Goal: Task Accomplishment & Management: Manage account settings

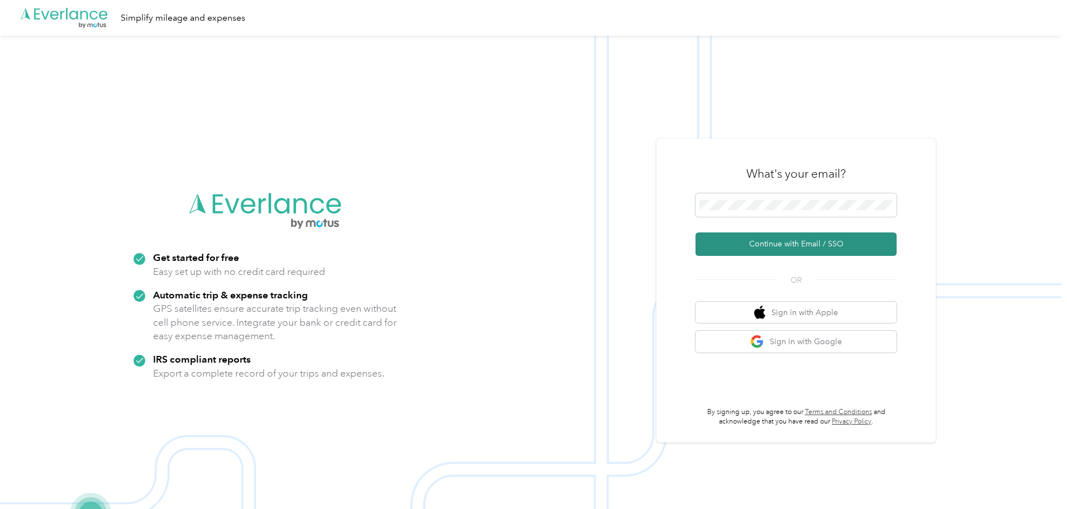
click at [739, 248] on button "Continue with Email / SSO" at bounding box center [795, 243] width 201 height 23
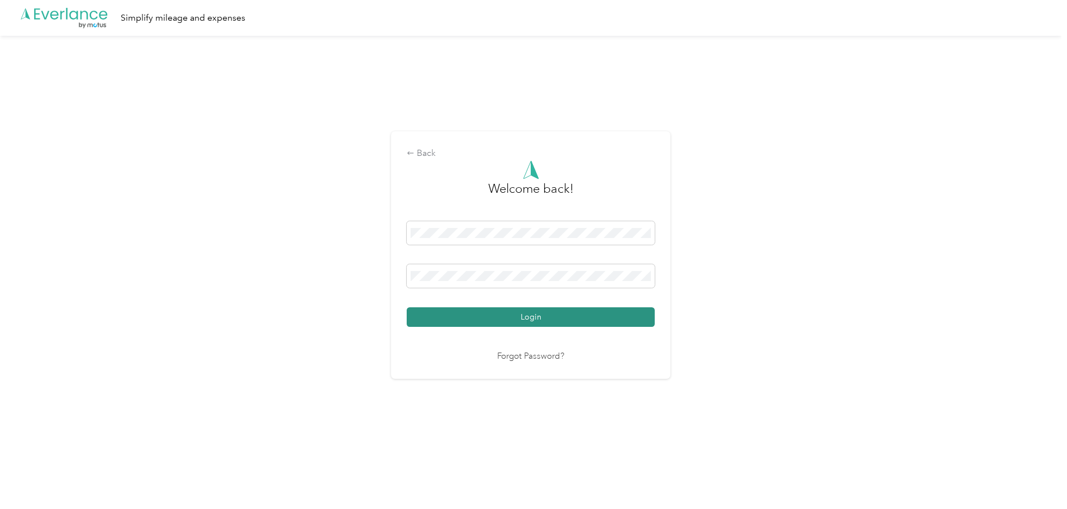
click at [524, 318] on button "Login" at bounding box center [531, 317] width 248 height 20
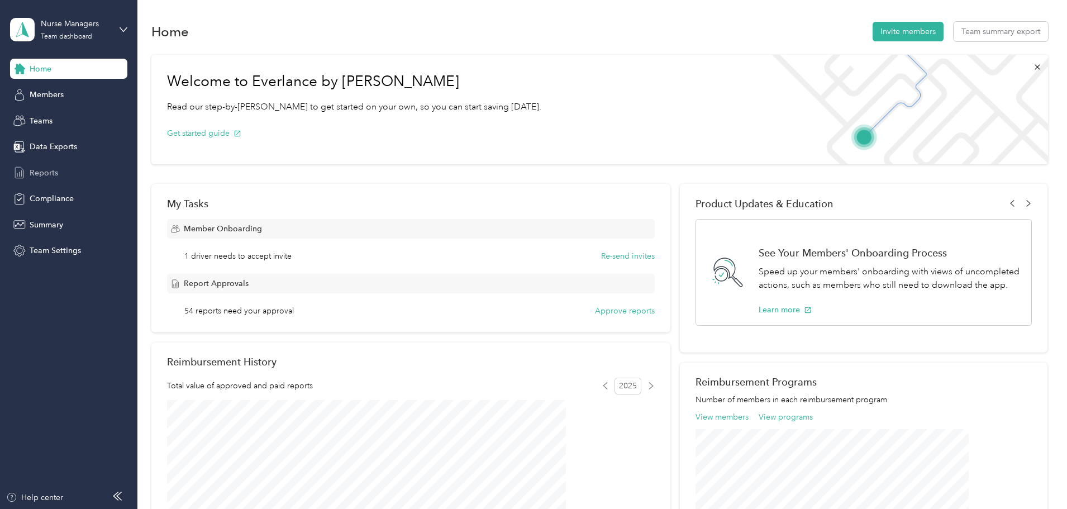
click at [46, 172] on span "Reports" at bounding box center [44, 173] width 28 height 12
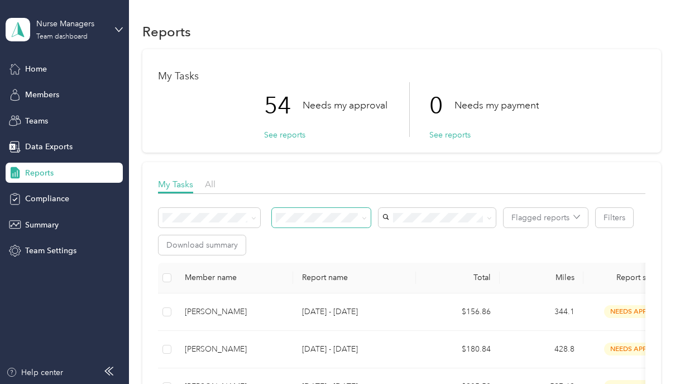
click at [362, 217] on icon at bounding box center [364, 218] width 5 height 5
click at [324, 257] on span "Needs my approval" at bounding box center [315, 257] width 70 height 9
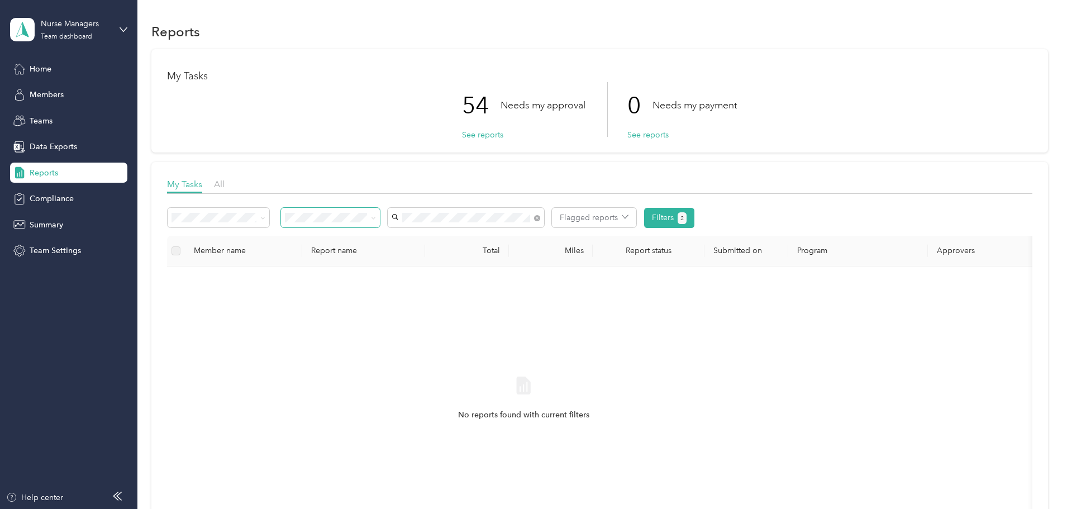
click at [501, 233] on span "Bobbie Blackburn" at bounding box center [501, 237] width 62 height 9
click at [540, 220] on span at bounding box center [537, 217] width 6 height 9
click at [540, 219] on icon at bounding box center [537, 218] width 6 height 6
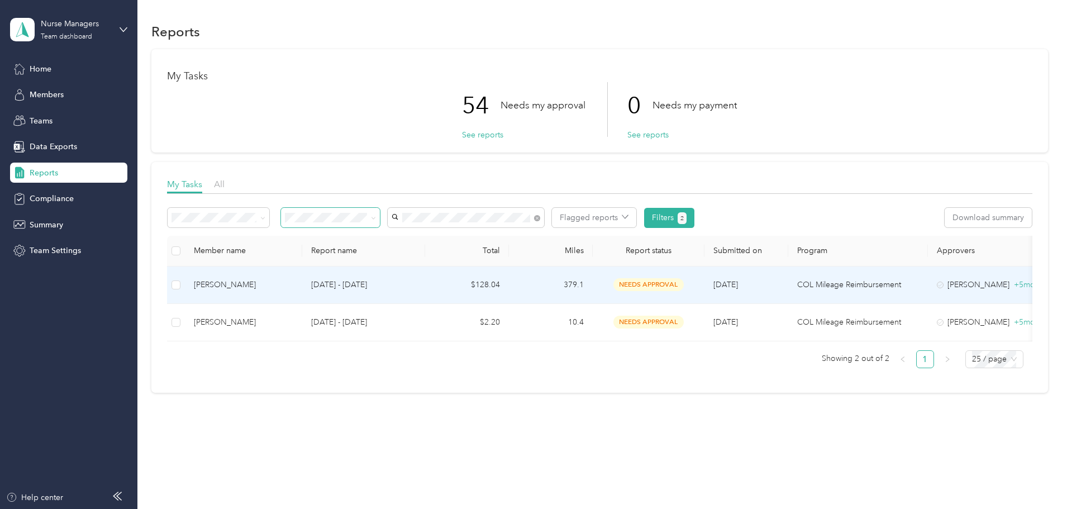
click at [425, 276] on td "[DATE] - [DATE]" at bounding box center [363, 284] width 123 height 37
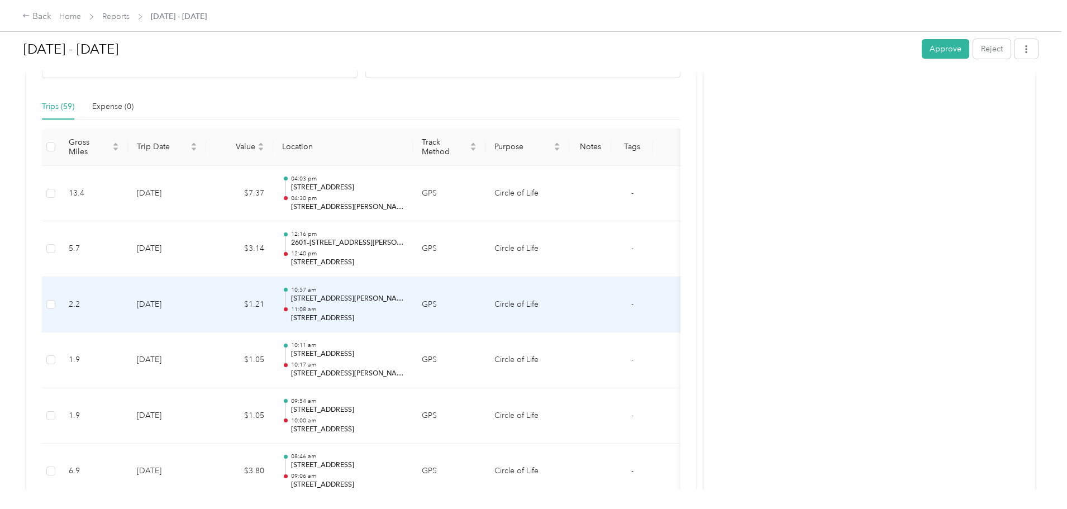
scroll to position [223, 0]
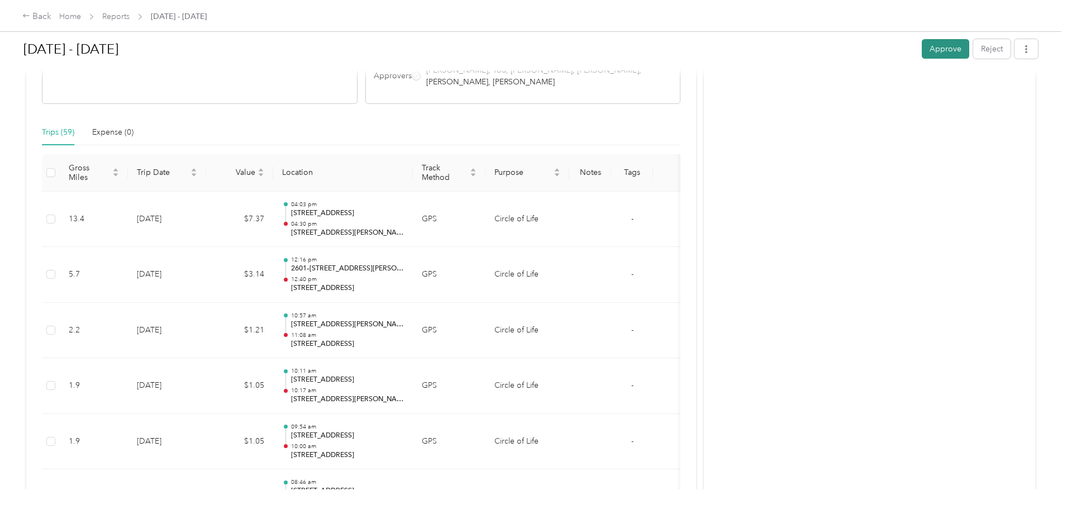
click at [921, 46] on button "Approve" at bounding box center [944, 49] width 47 height 20
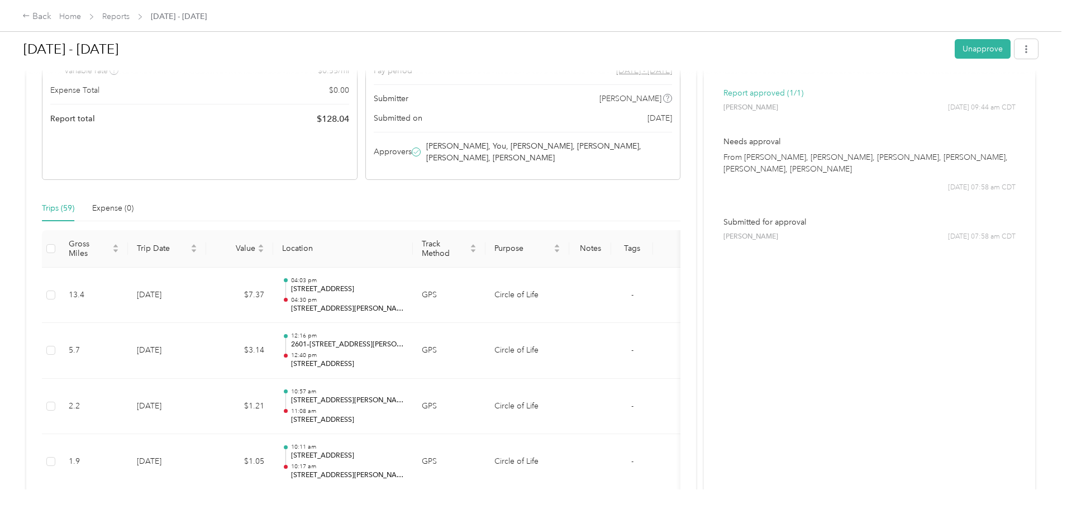
scroll to position [0, 0]
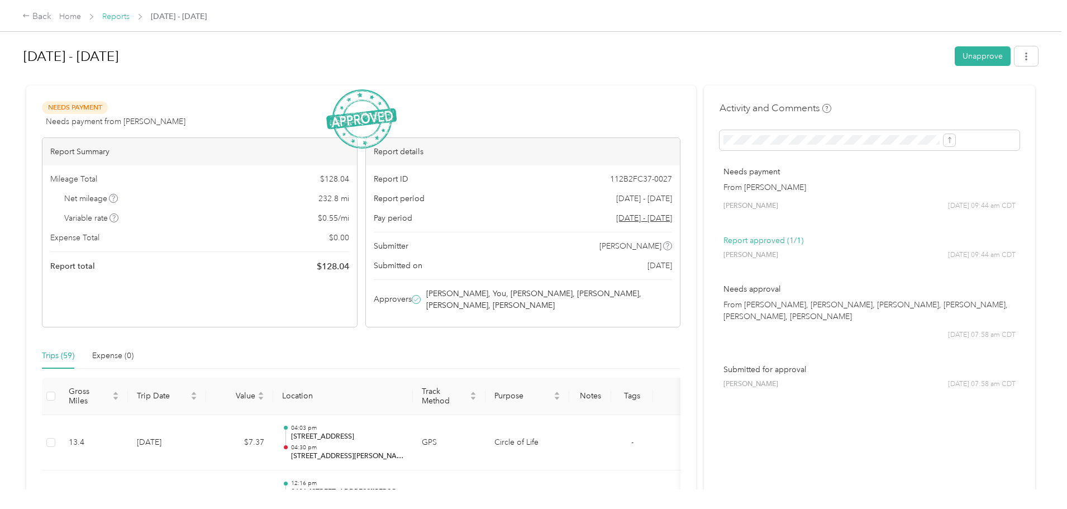
click at [130, 15] on link "Reports" at bounding box center [115, 16] width 27 height 9
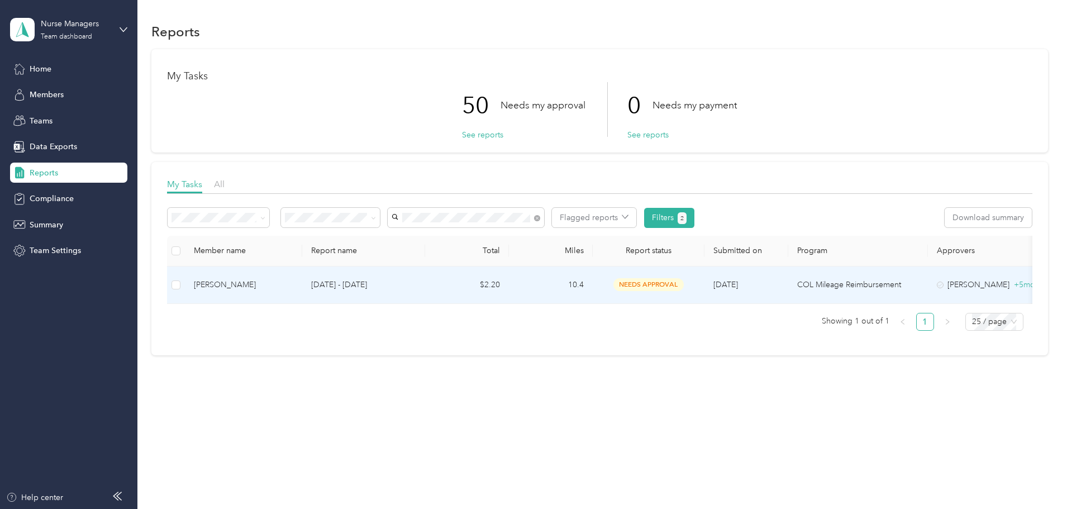
click at [509, 288] on td "$2.20" at bounding box center [467, 284] width 84 height 37
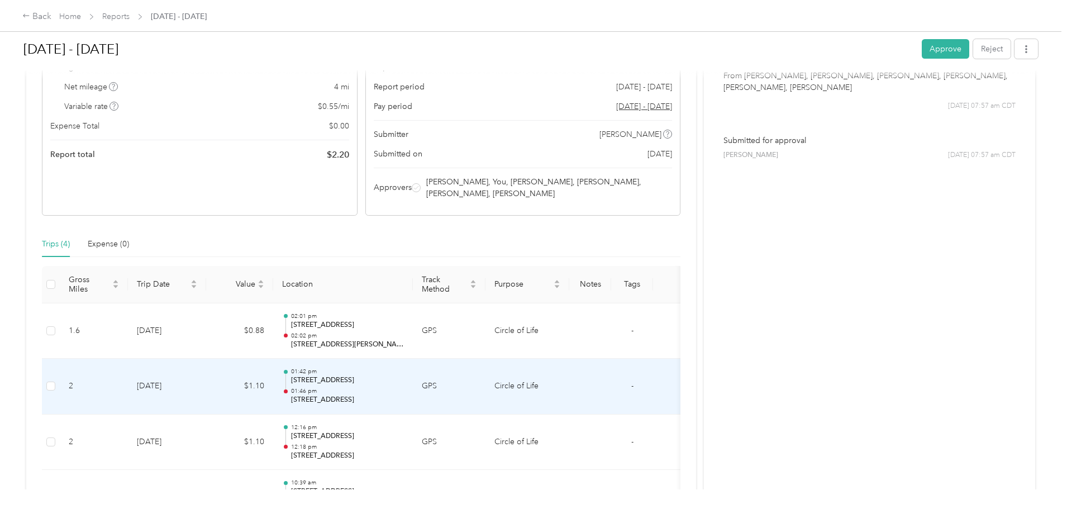
scroll to position [240, 0]
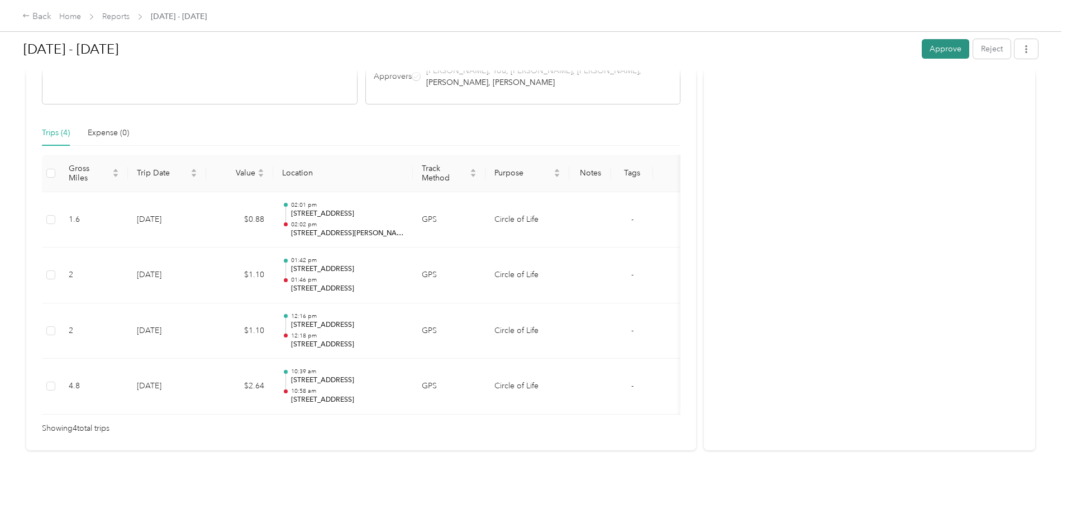
click at [921, 55] on button "Approve" at bounding box center [944, 49] width 47 height 20
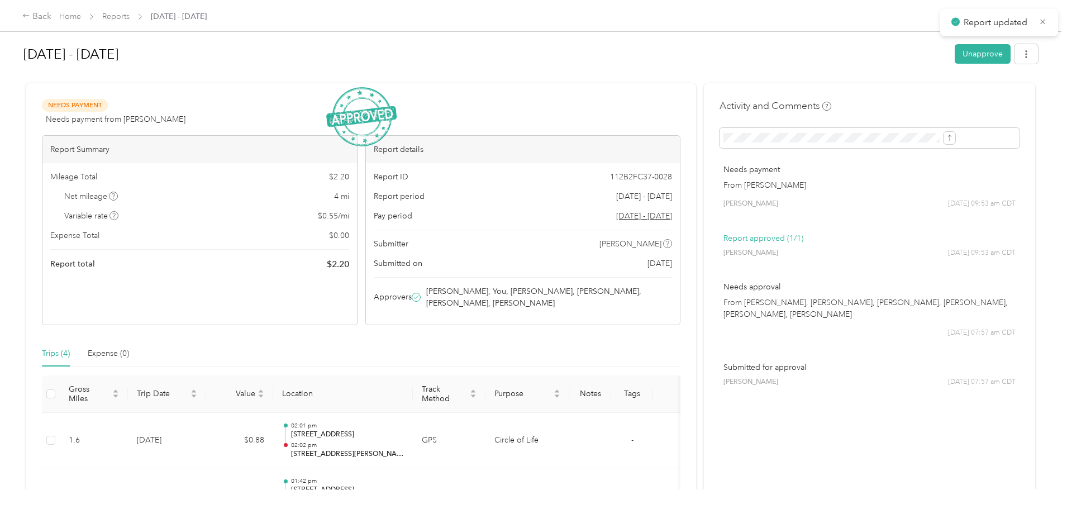
scroll to position [0, 0]
click at [130, 16] on link "Reports" at bounding box center [115, 16] width 27 height 9
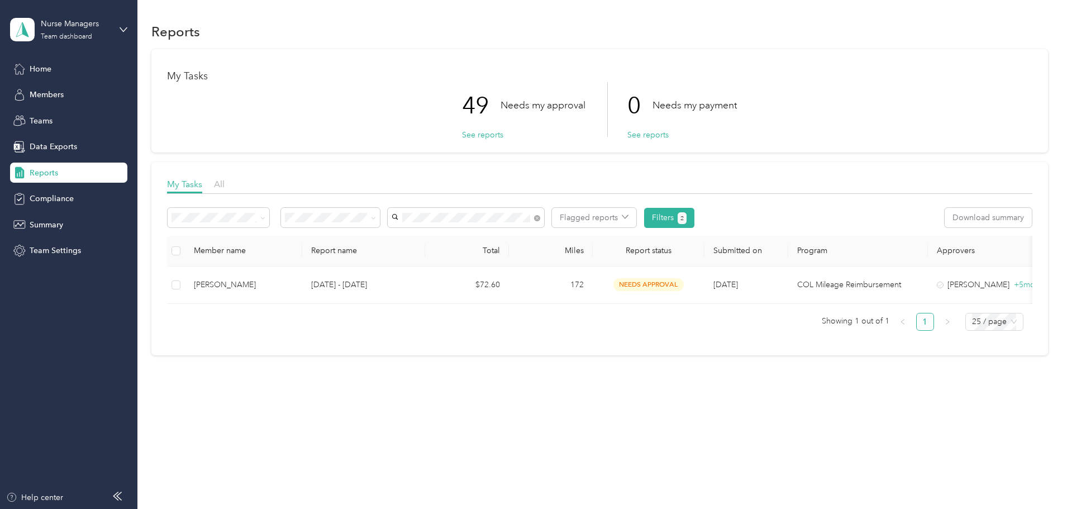
click at [479, 236] on span "[PERSON_NAME]" at bounding box center [502, 237] width 62 height 9
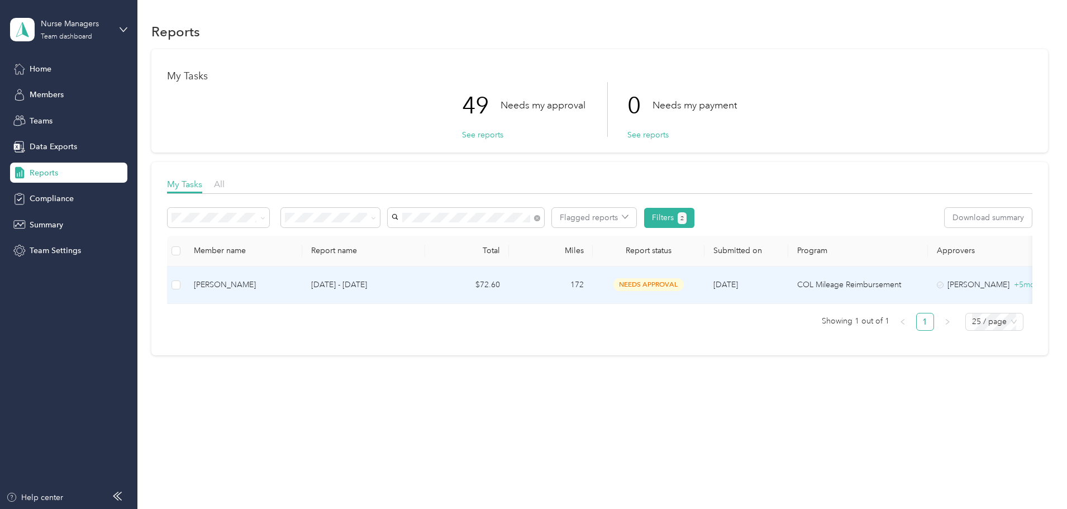
click at [425, 291] on td "[DATE] - [DATE]" at bounding box center [363, 284] width 123 height 37
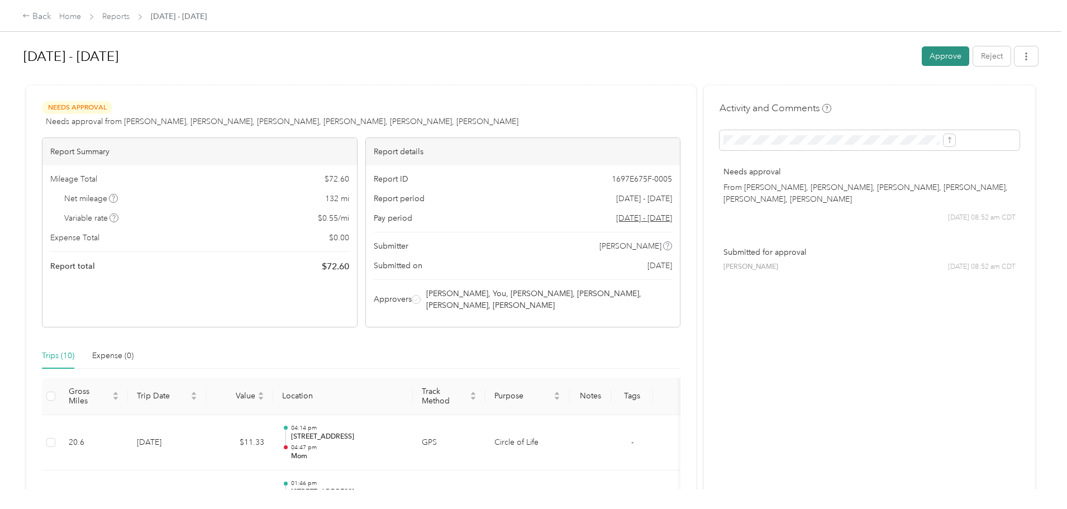
click at [921, 61] on button "Approve" at bounding box center [944, 56] width 47 height 20
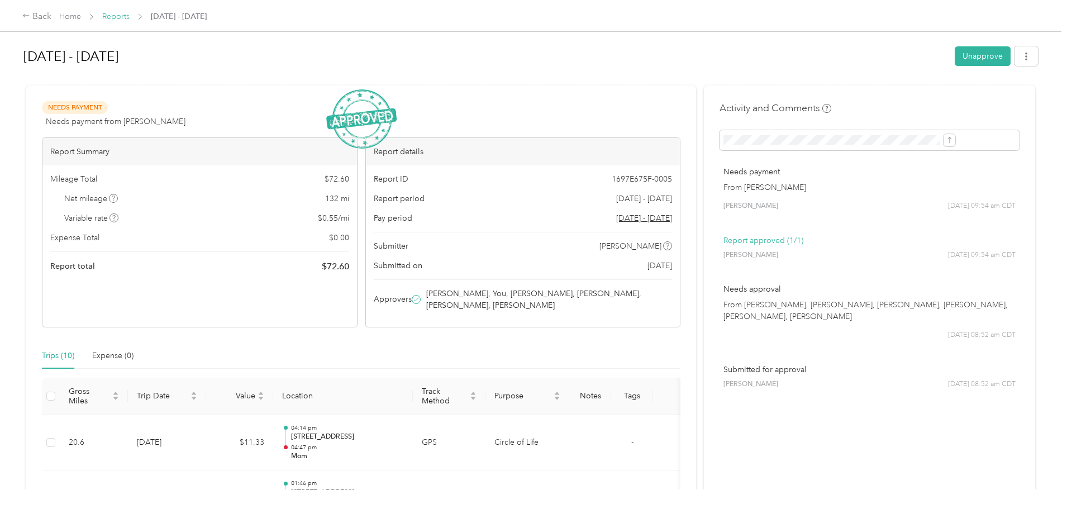
click at [130, 13] on link "Reports" at bounding box center [115, 16] width 27 height 9
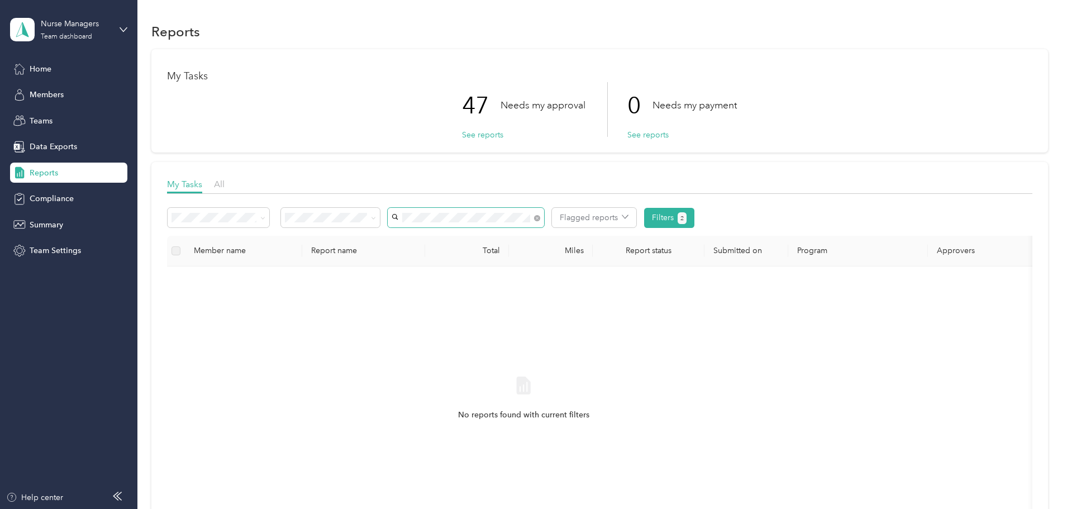
click at [540, 214] on span at bounding box center [537, 217] width 6 height 9
click at [538, 217] on icon at bounding box center [536, 218] width 3 height 3
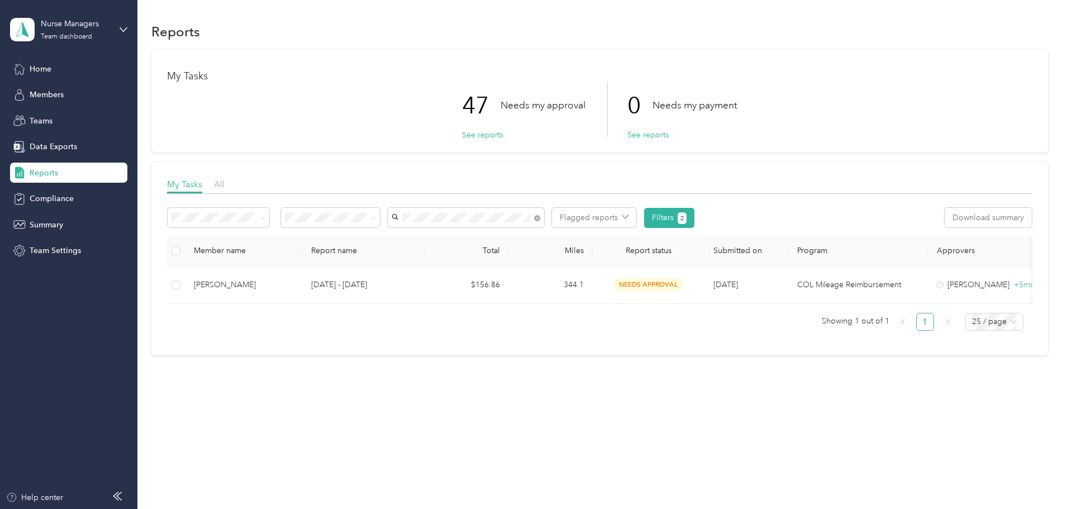
click at [506, 237] on span "[PERSON_NAME]" at bounding box center [502, 237] width 62 height 9
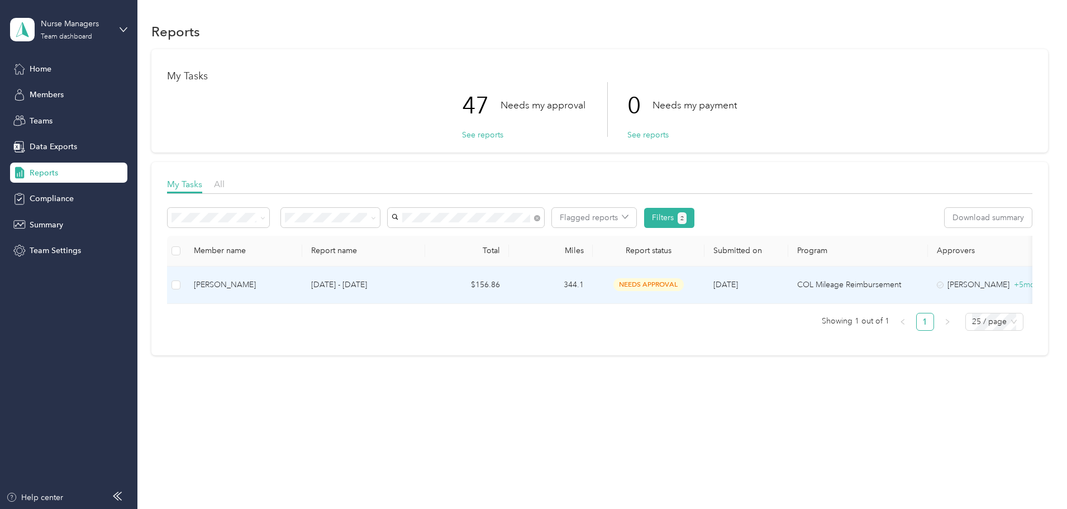
click at [410, 293] on td "[DATE] - [DATE]" at bounding box center [363, 284] width 123 height 37
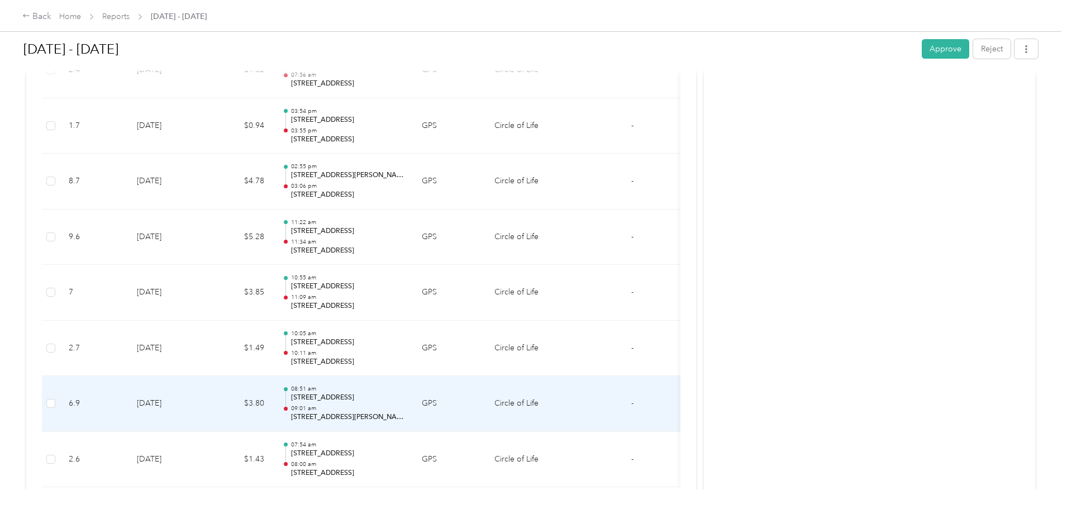
scroll to position [4100, 0]
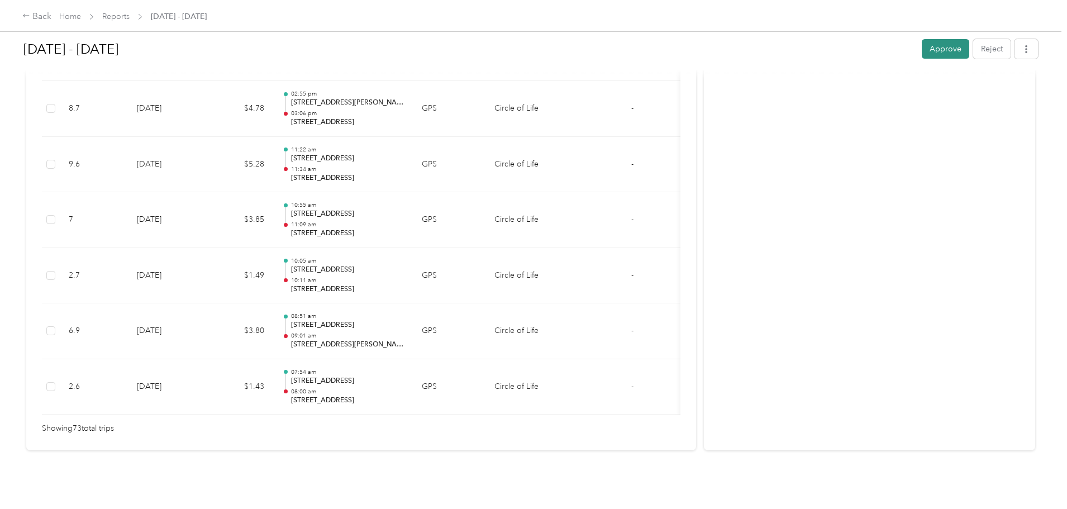
click at [921, 44] on button "Approve" at bounding box center [944, 49] width 47 height 20
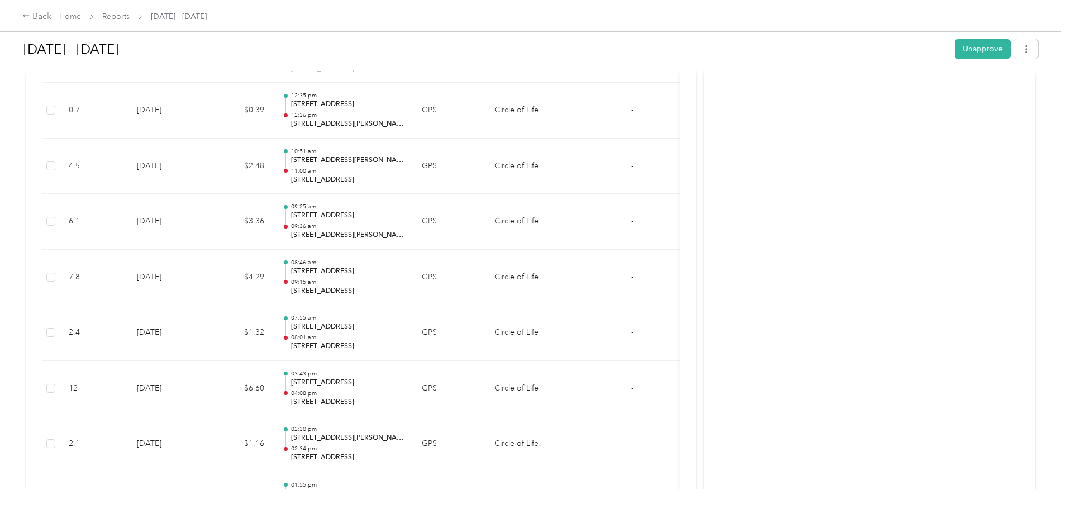
scroll to position [2286, 0]
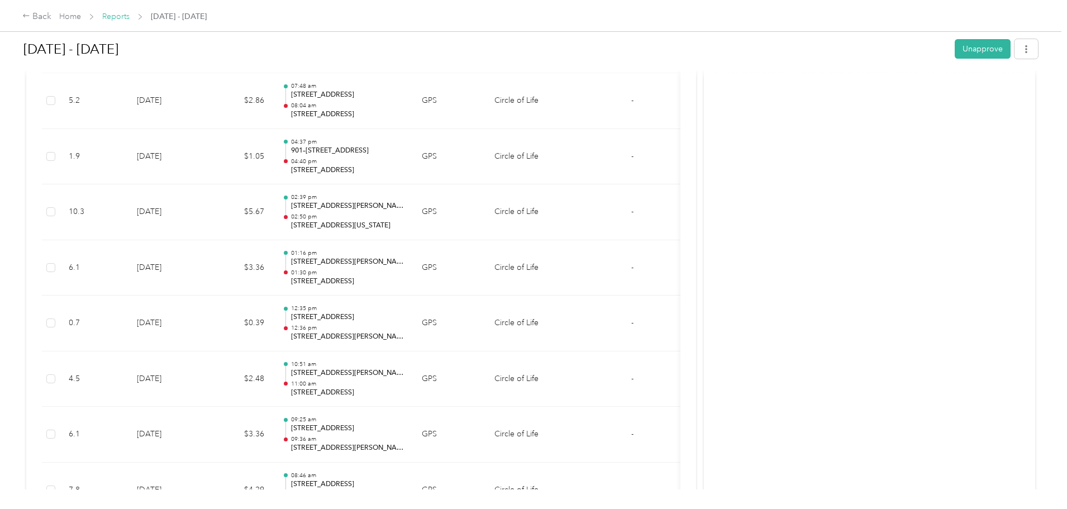
click at [130, 17] on link "Reports" at bounding box center [115, 16] width 27 height 9
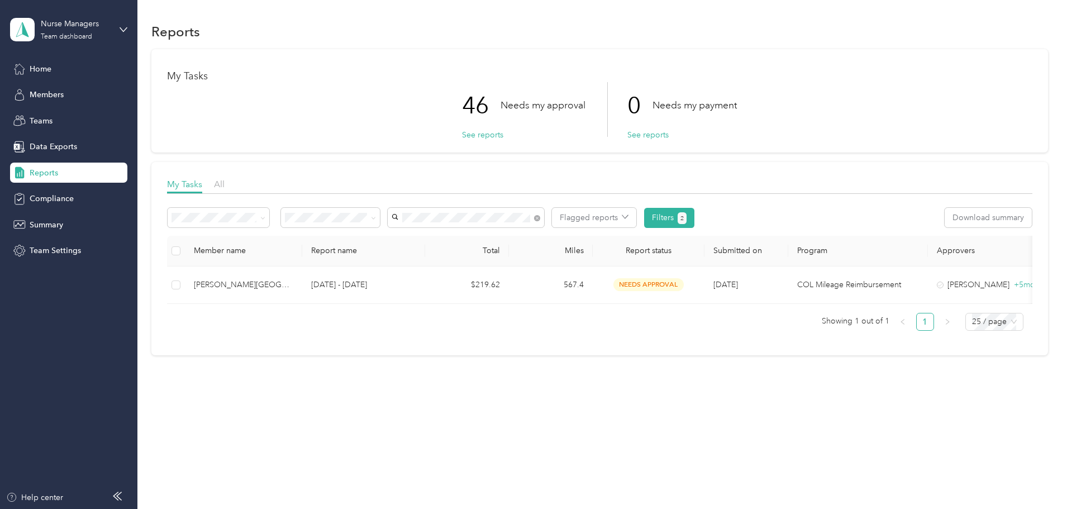
click at [510, 237] on span "KAYLA GLASGOW" at bounding box center [511, 243] width 80 height 21
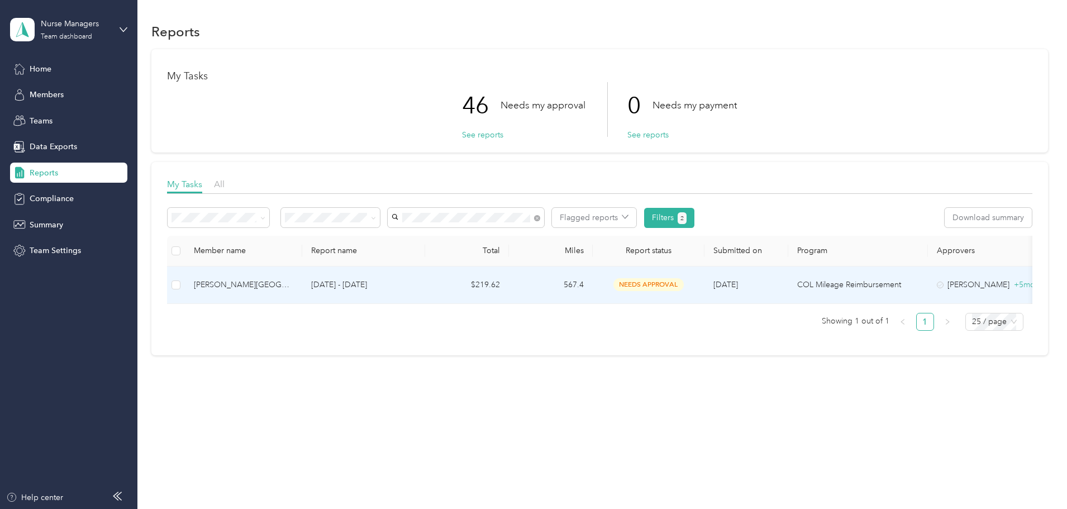
click at [509, 285] on td "$219.62" at bounding box center [467, 284] width 84 height 37
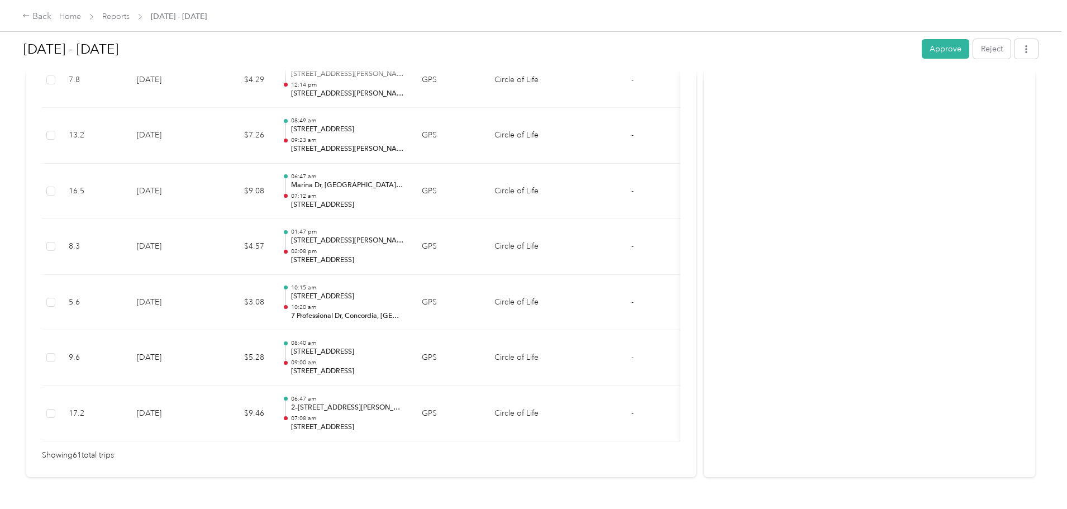
scroll to position [3406, 0]
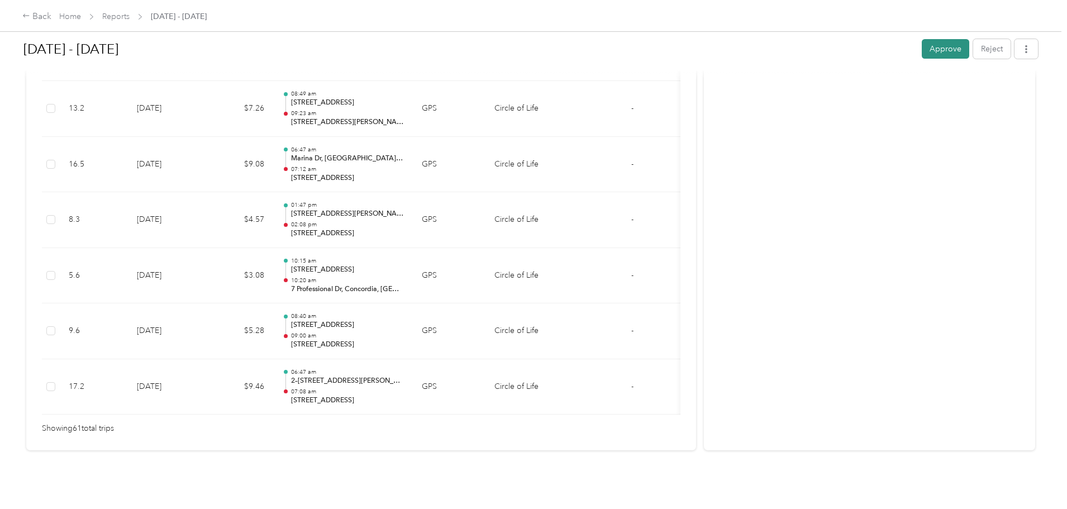
click at [921, 53] on button "Approve" at bounding box center [944, 49] width 47 height 20
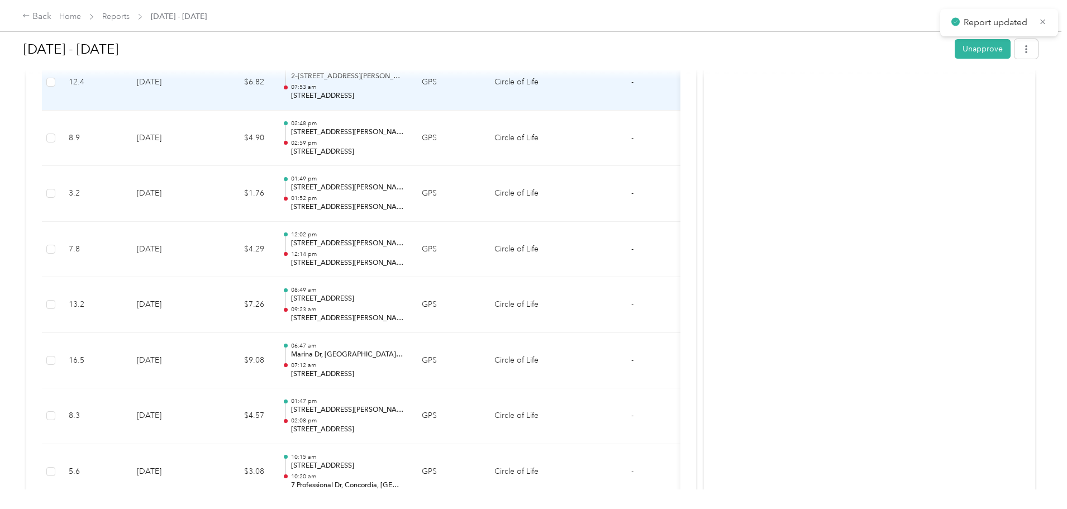
scroll to position [2959, 0]
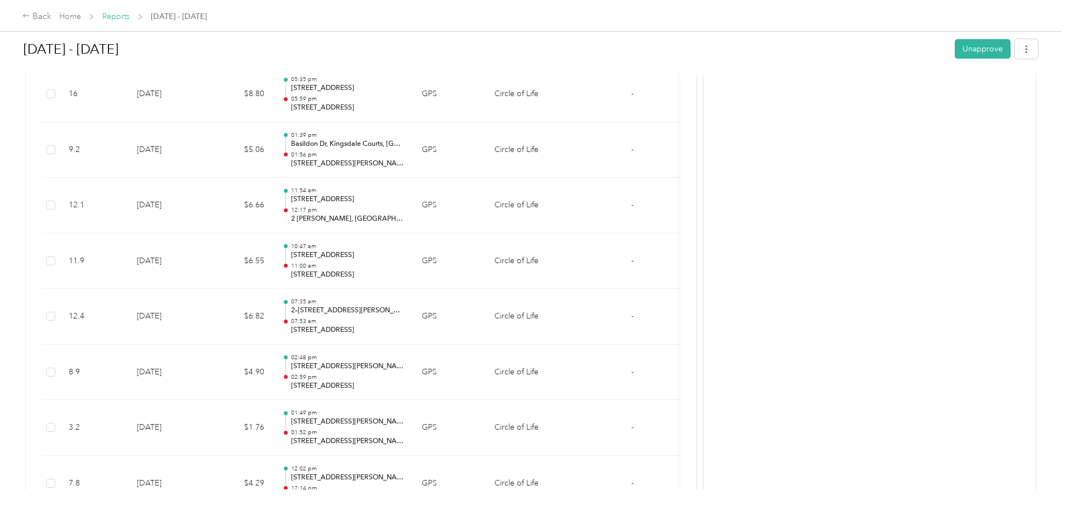
click at [130, 19] on link "Reports" at bounding box center [115, 16] width 27 height 9
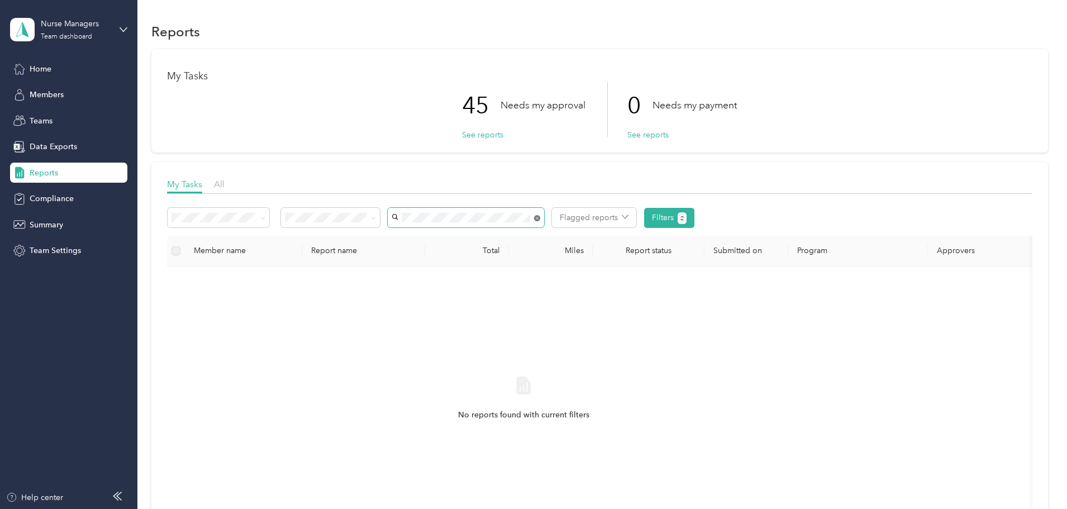
click at [540, 216] on icon at bounding box center [537, 218] width 6 height 6
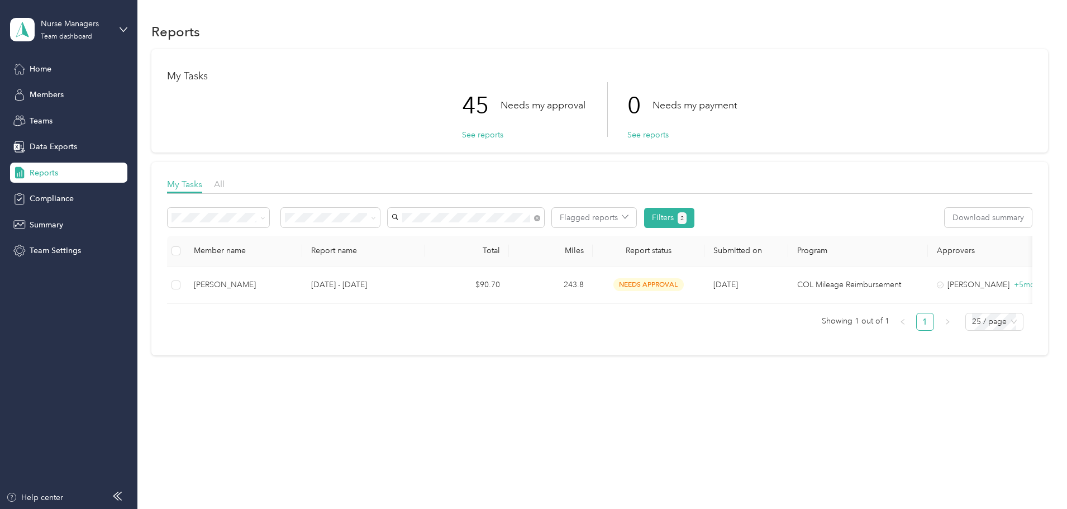
click at [519, 285] on body "Nurse Managers Team dashboard Home Members Teams Data Exports Reports Complianc…" at bounding box center [530, 254] width 1061 height 509
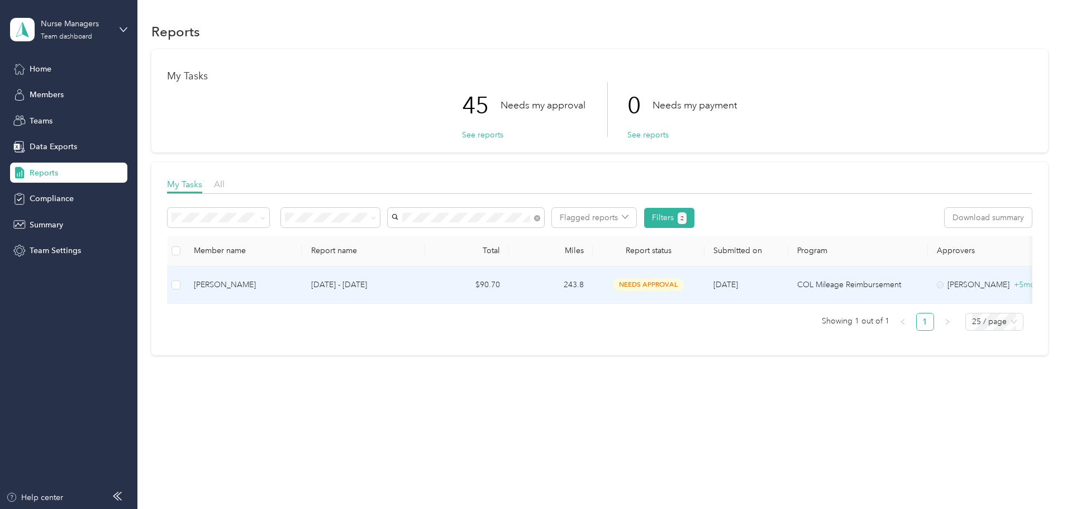
click at [413, 284] on p "[DATE] - [DATE]" at bounding box center [363, 285] width 105 height 12
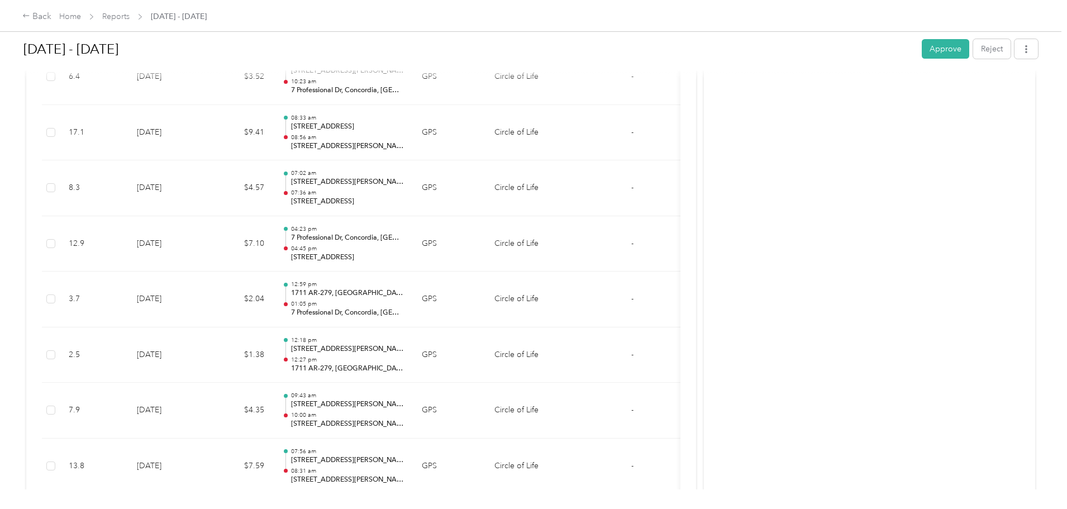
scroll to position [1517, 0]
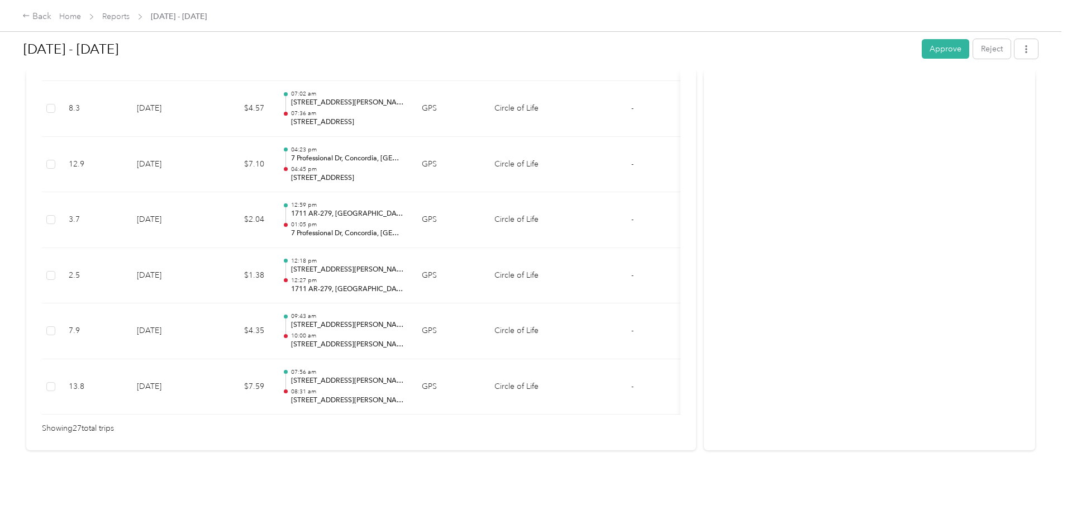
drag, startPoint x: 853, startPoint y: 47, endPoint x: 847, endPoint y: 45, distance: 5.8
click at [921, 47] on button "Approve" at bounding box center [944, 49] width 47 height 20
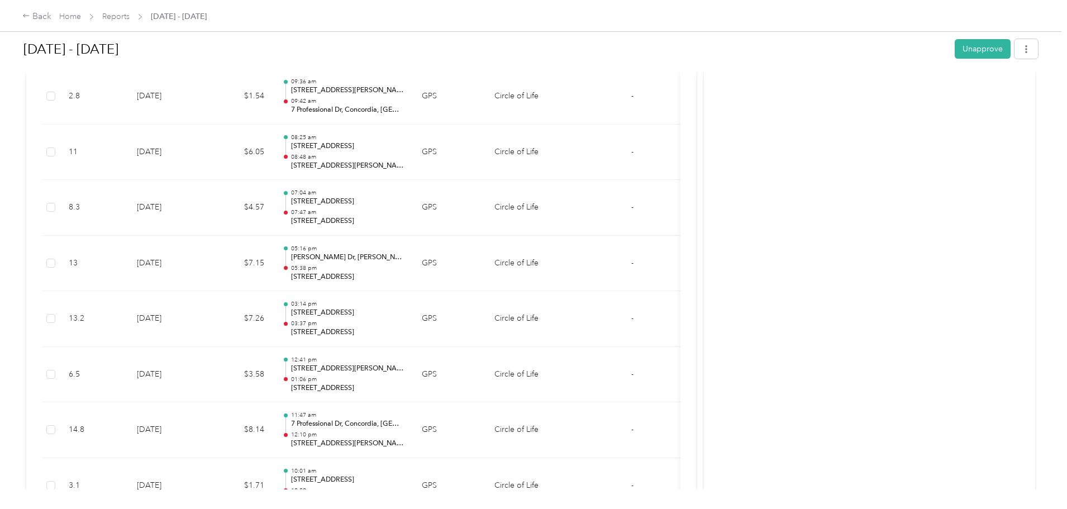
scroll to position [233, 0]
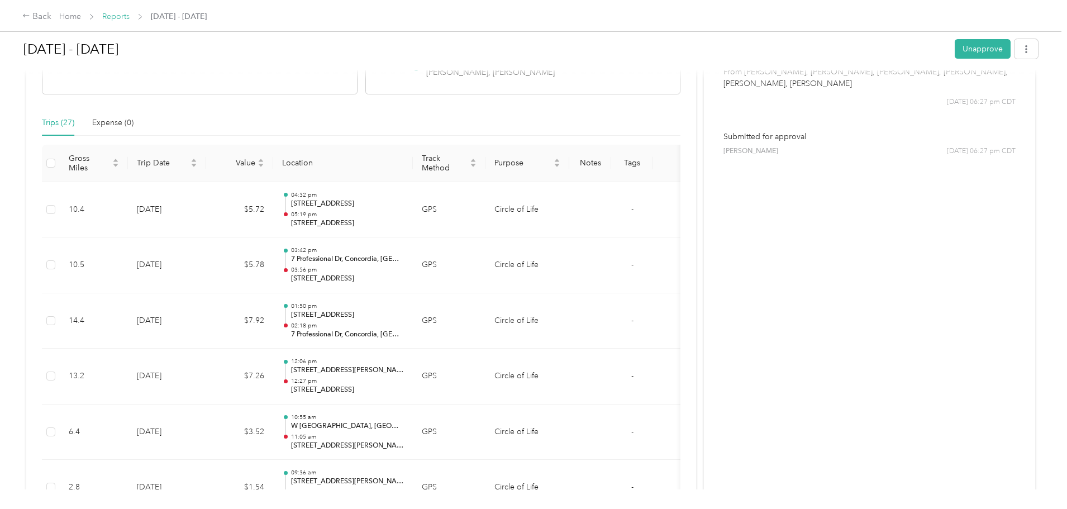
click at [130, 15] on link "Reports" at bounding box center [115, 16] width 27 height 9
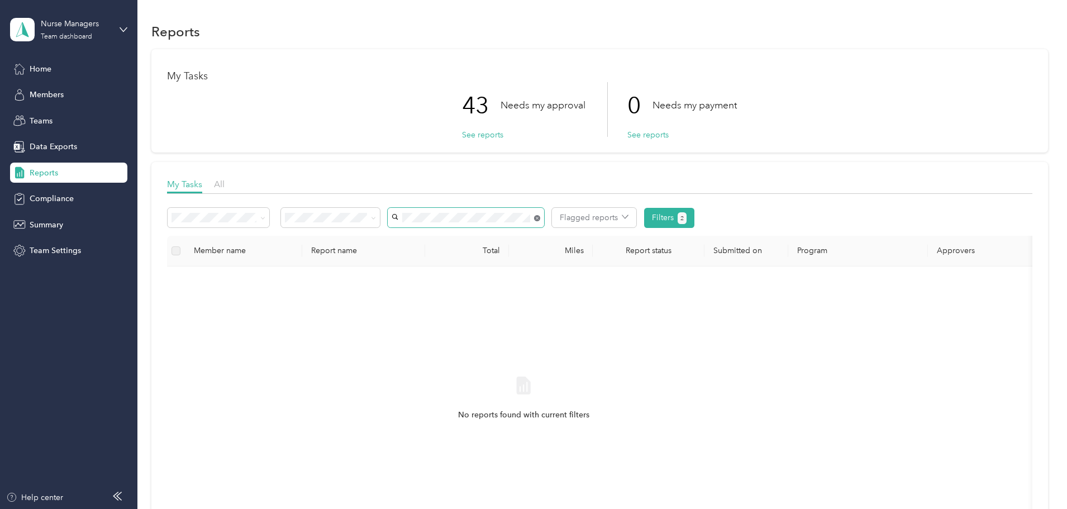
click at [540, 218] on icon at bounding box center [537, 218] width 6 height 6
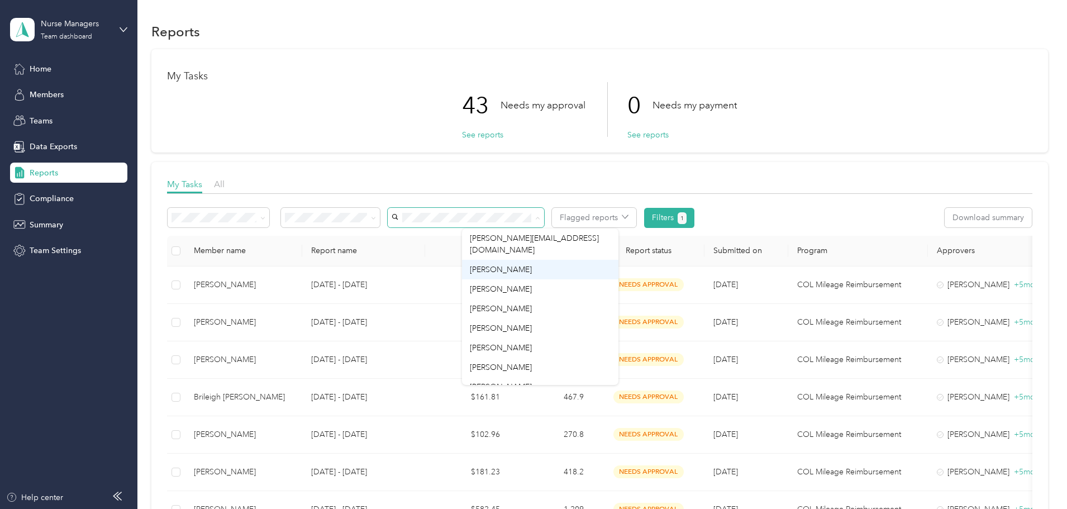
click at [500, 265] on span "Cameron Long" at bounding box center [501, 269] width 62 height 9
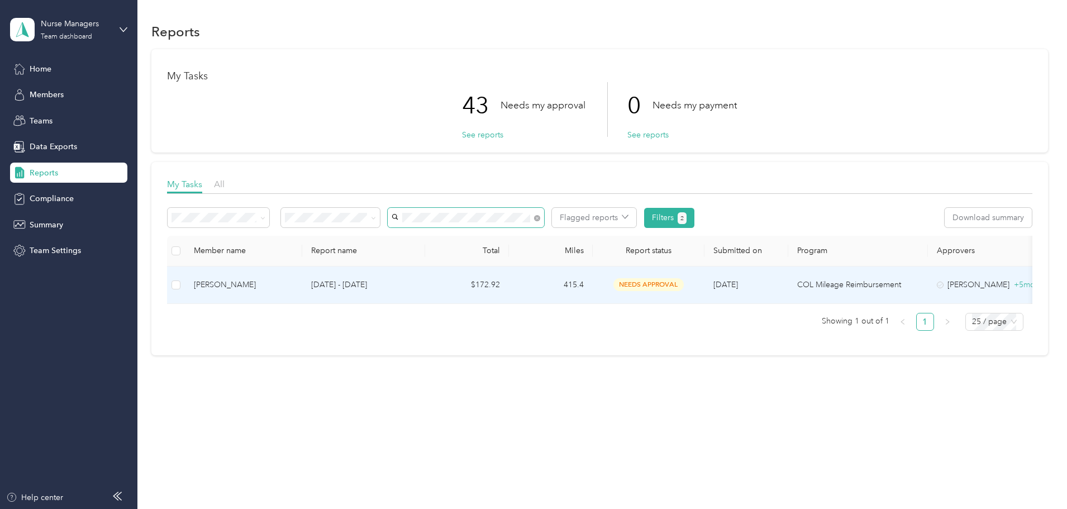
click at [413, 281] on p "[DATE] - [DATE]" at bounding box center [363, 285] width 105 height 12
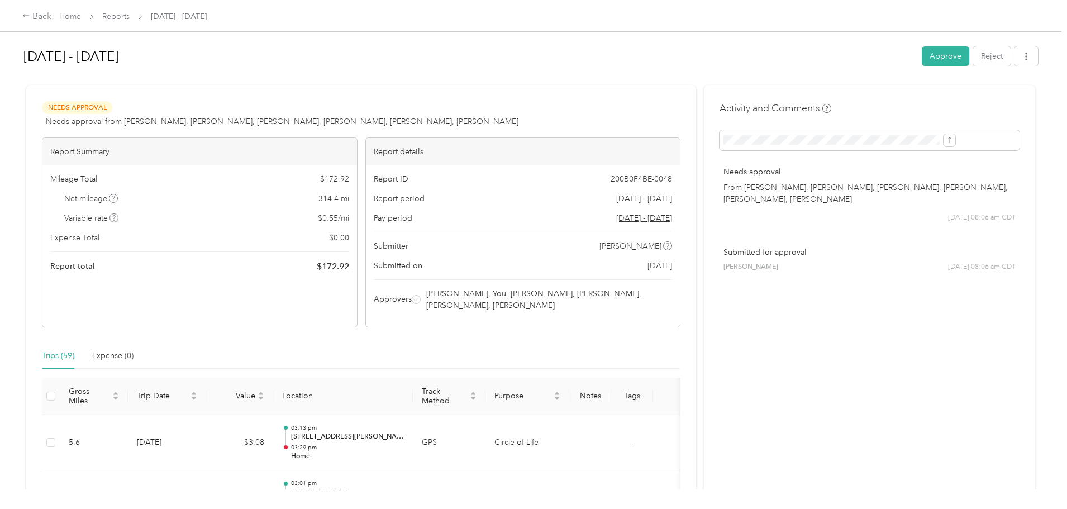
click at [921, 58] on button "Approve" at bounding box center [944, 56] width 47 height 20
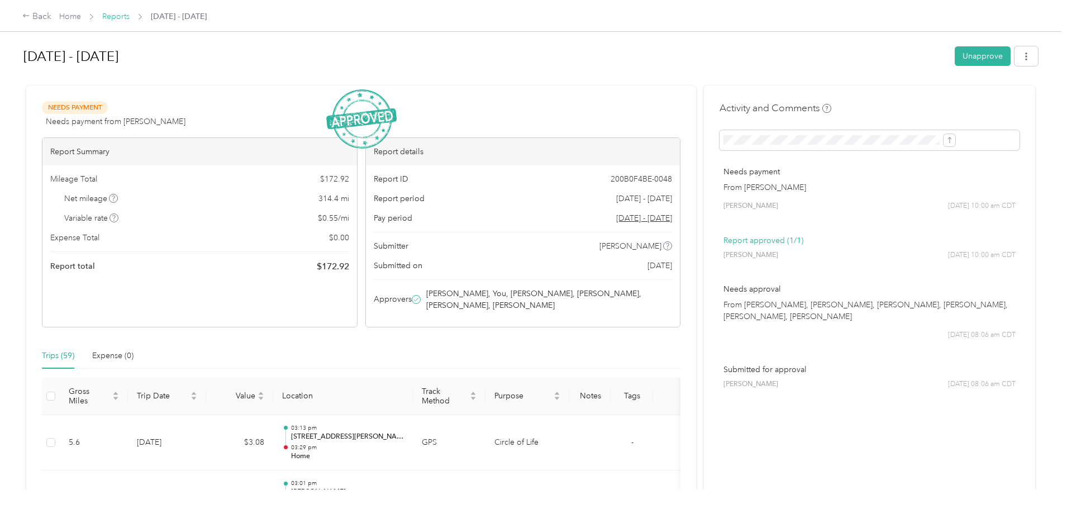
click at [130, 18] on link "Reports" at bounding box center [115, 16] width 27 height 9
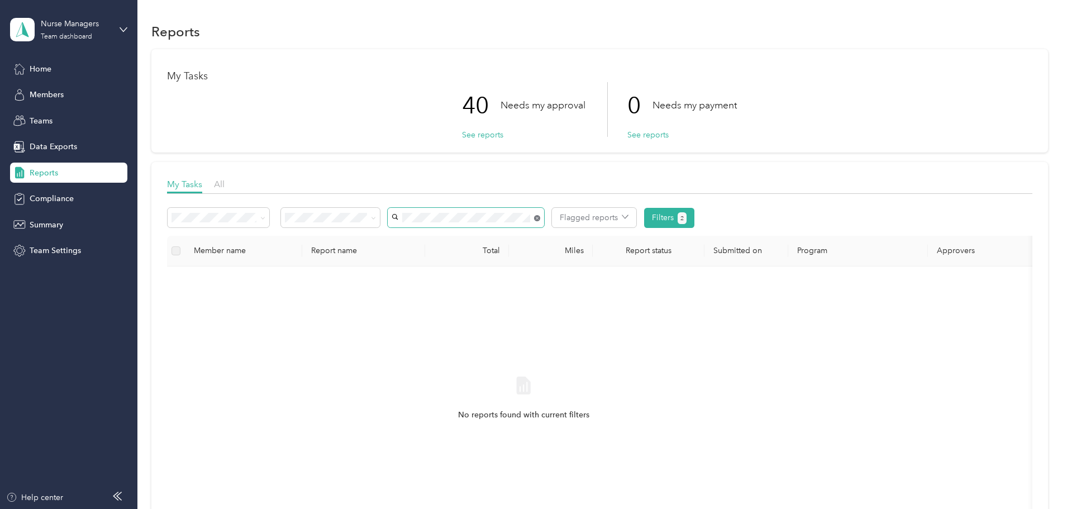
click at [540, 216] on icon at bounding box center [537, 218] width 6 height 6
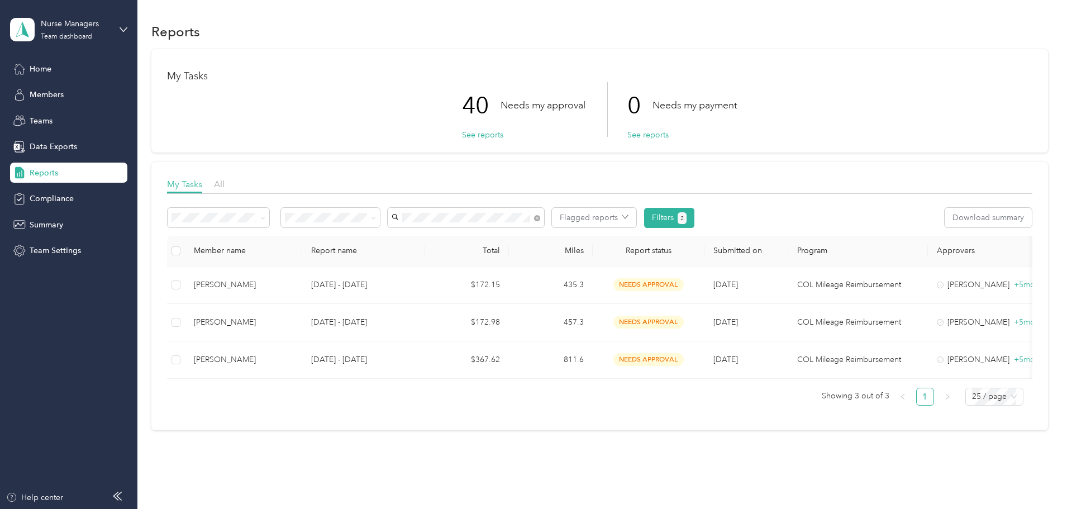
click at [498, 294] on span "[PERSON_NAME]" at bounding box center [501, 296] width 62 height 9
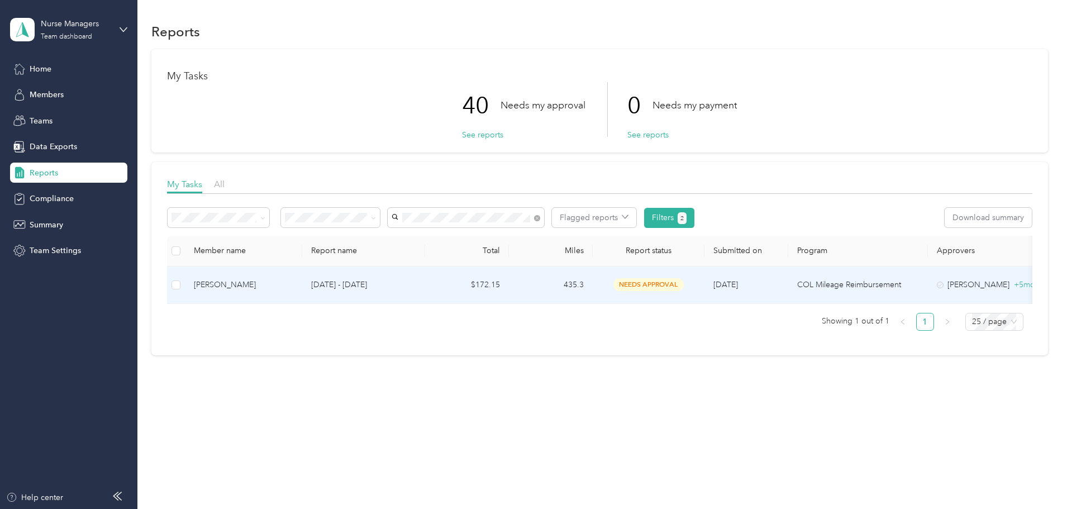
click at [416, 283] on p "[DATE] - [DATE]" at bounding box center [363, 285] width 105 height 12
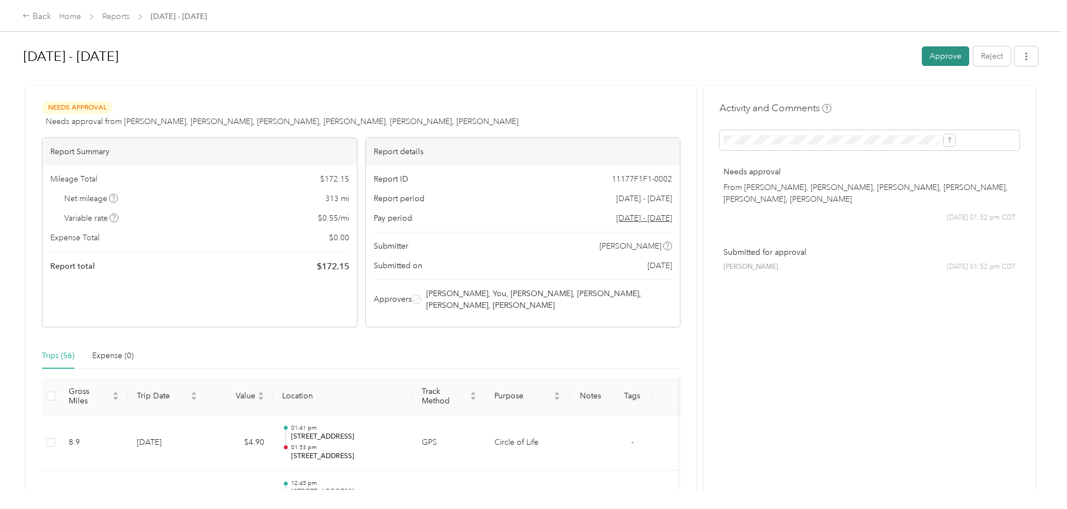
click at [921, 60] on button "Approve" at bounding box center [944, 56] width 47 height 20
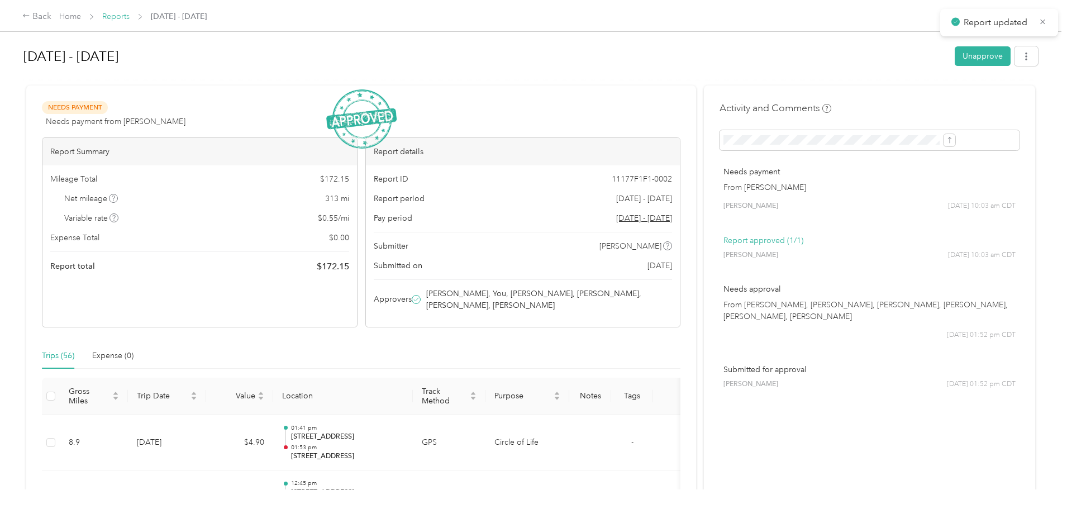
click at [130, 16] on link "Reports" at bounding box center [115, 16] width 27 height 9
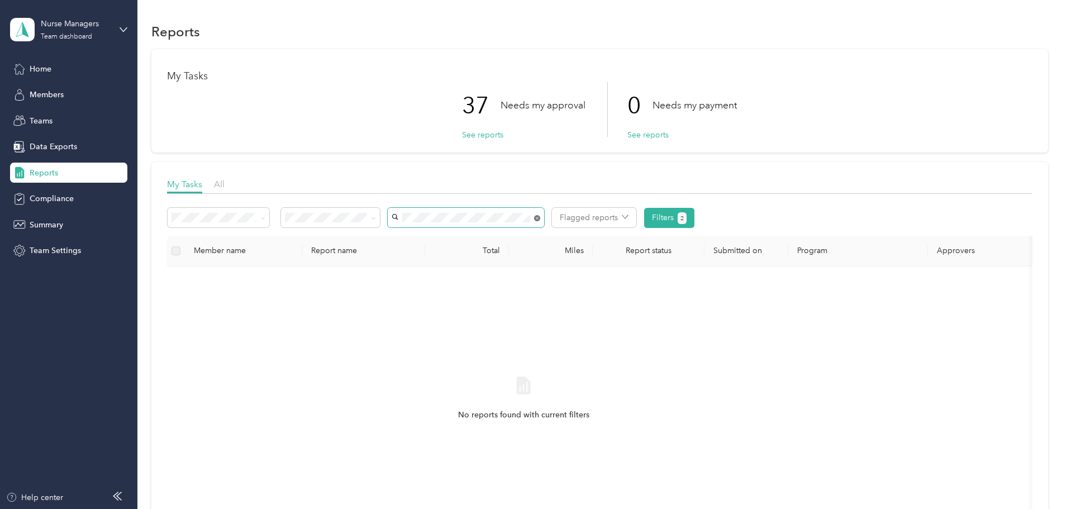
click at [540, 217] on icon at bounding box center [537, 218] width 6 height 6
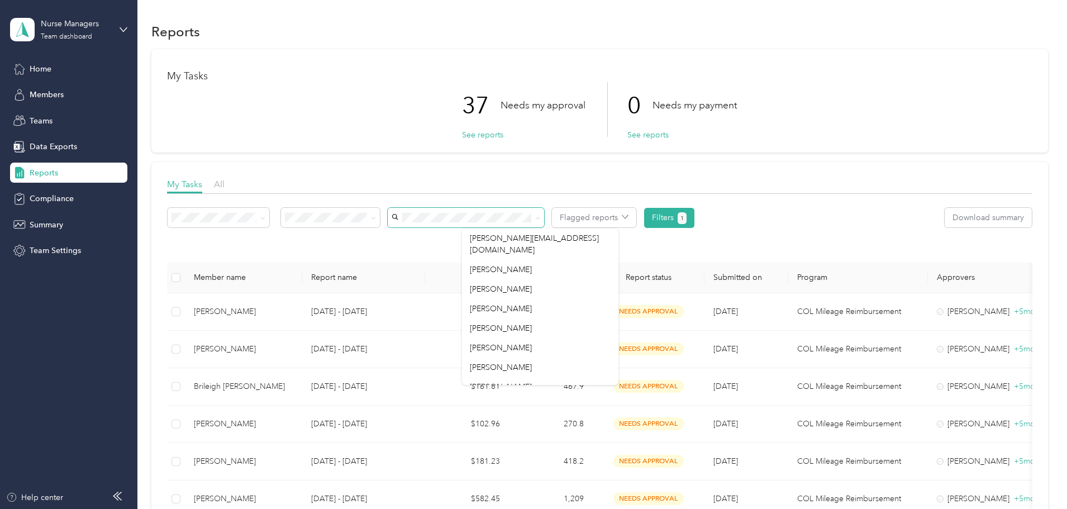
click at [356, 137] on div "My Tasks 37 Needs my approval See reports 0 Needs my payment See reports" at bounding box center [599, 100] width 896 height 103
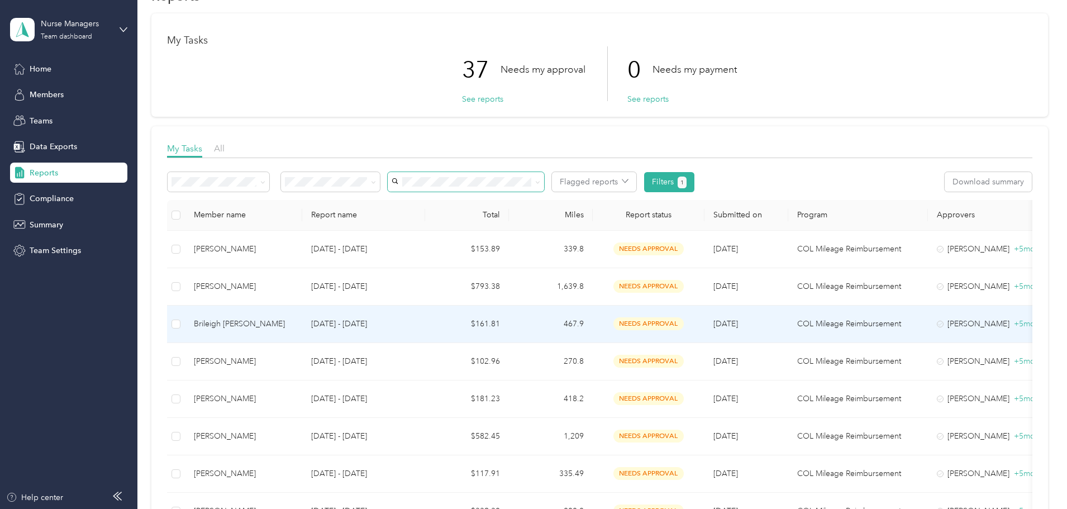
scroll to position [56, 0]
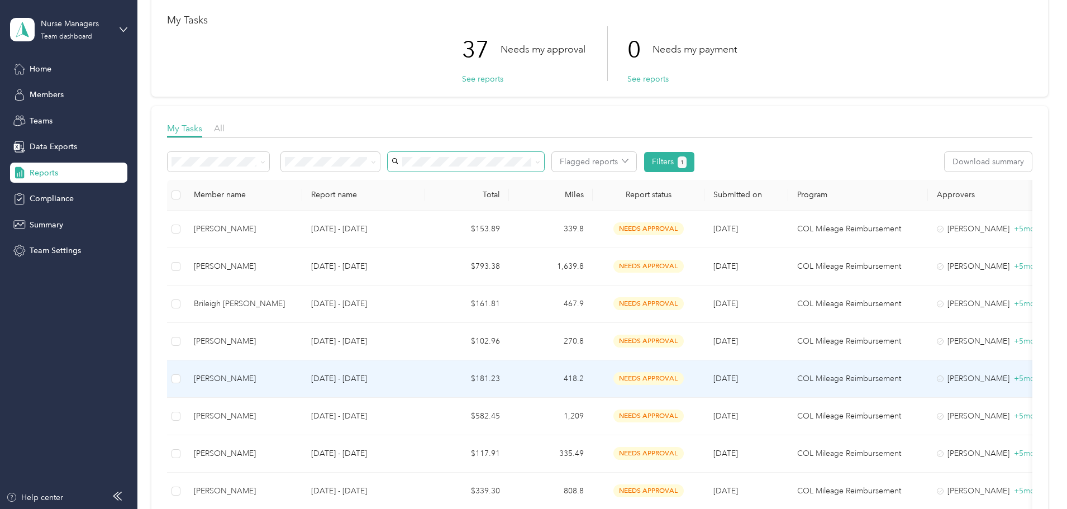
click at [425, 385] on td "[DATE] - [DATE]" at bounding box center [363, 378] width 123 height 37
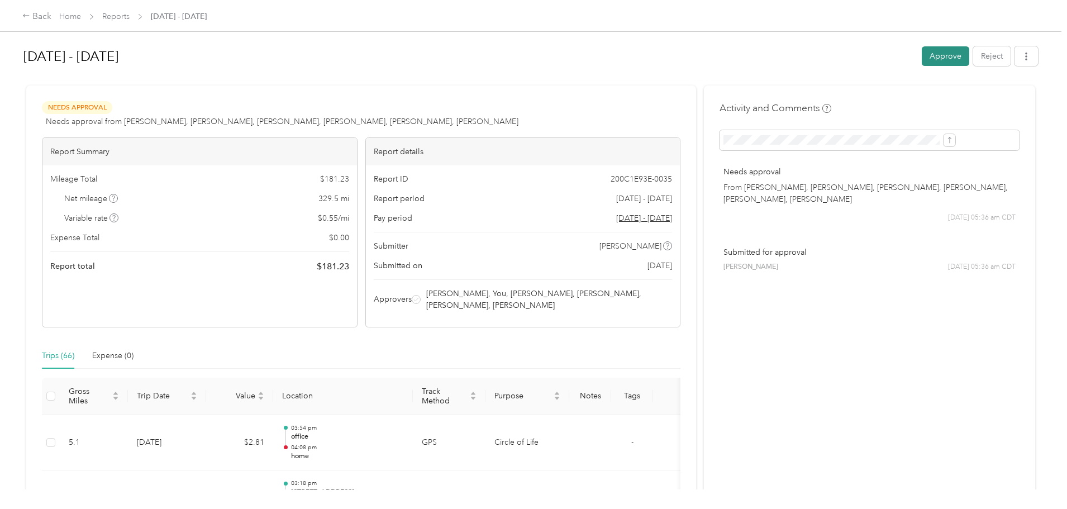
click at [921, 64] on button "Approve" at bounding box center [944, 56] width 47 height 20
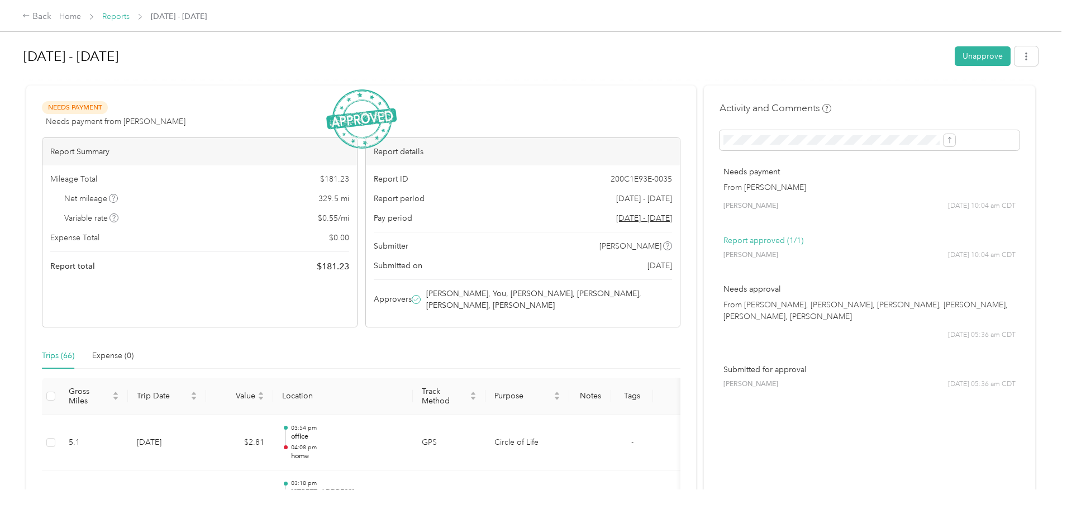
click at [130, 20] on link "Reports" at bounding box center [115, 16] width 27 height 9
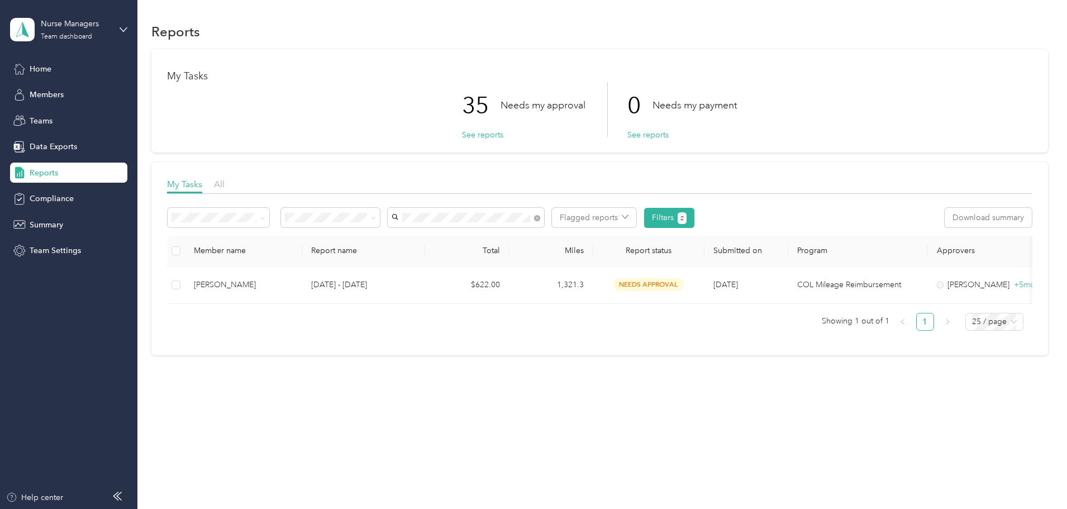
click at [498, 242] on div "Viridiana Rivera-linan" at bounding box center [541, 237] width 141 height 12
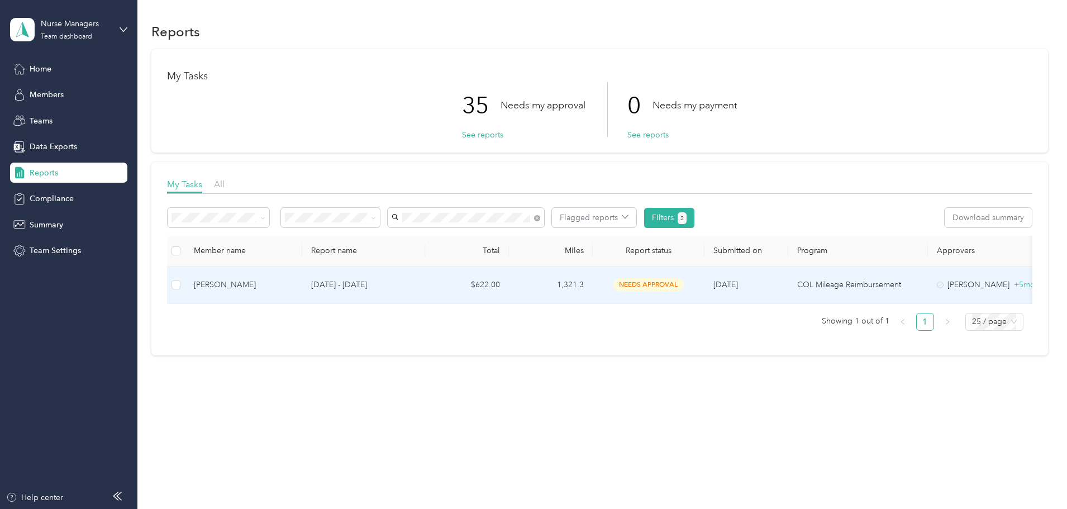
click at [505, 285] on td "$622.00" at bounding box center [467, 284] width 84 height 37
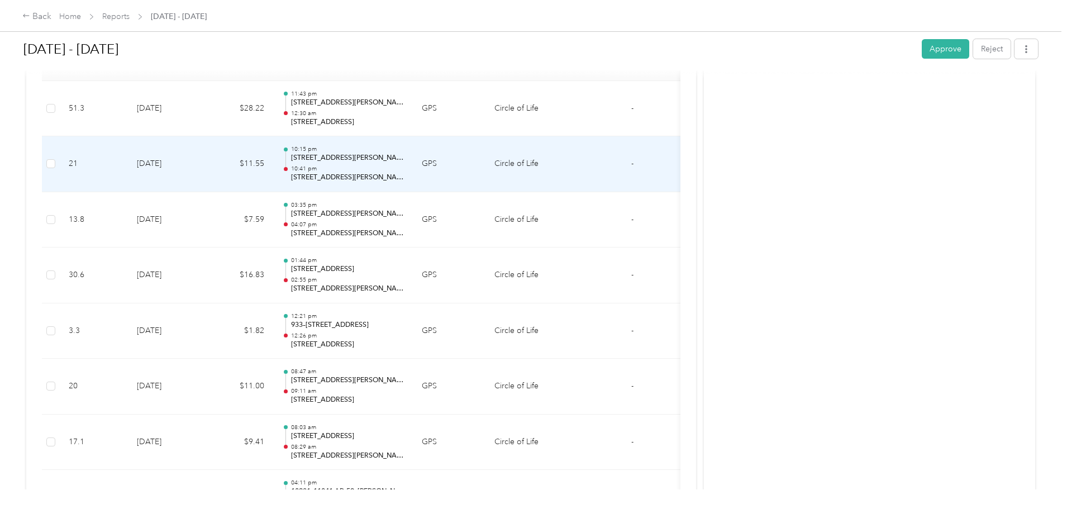
scroll to position [335, 0]
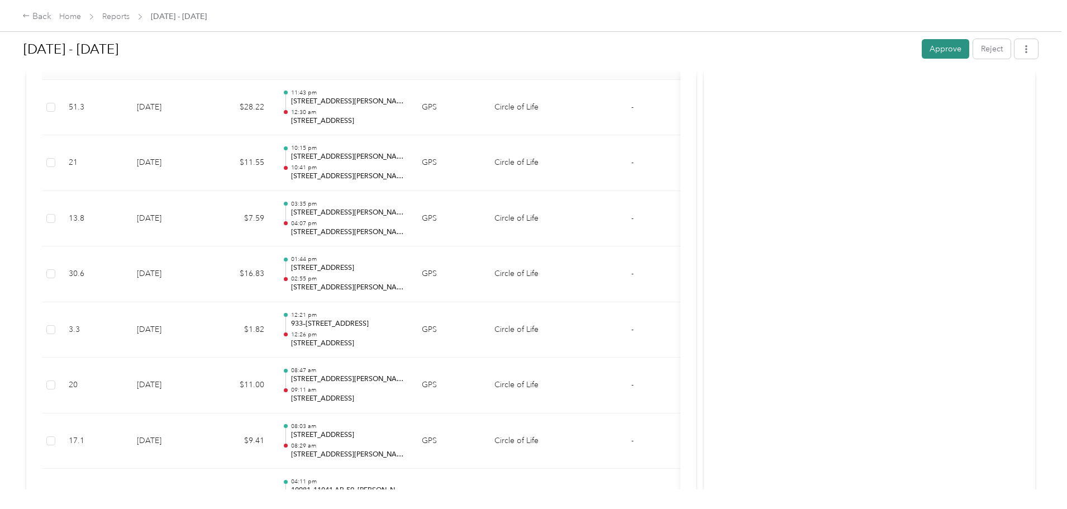
click at [841, 61] on div "Sep 14 - 27, 2025 Approve Reject" at bounding box center [530, 51] width 1014 height 33
click at [921, 47] on button "Approve" at bounding box center [944, 49] width 47 height 20
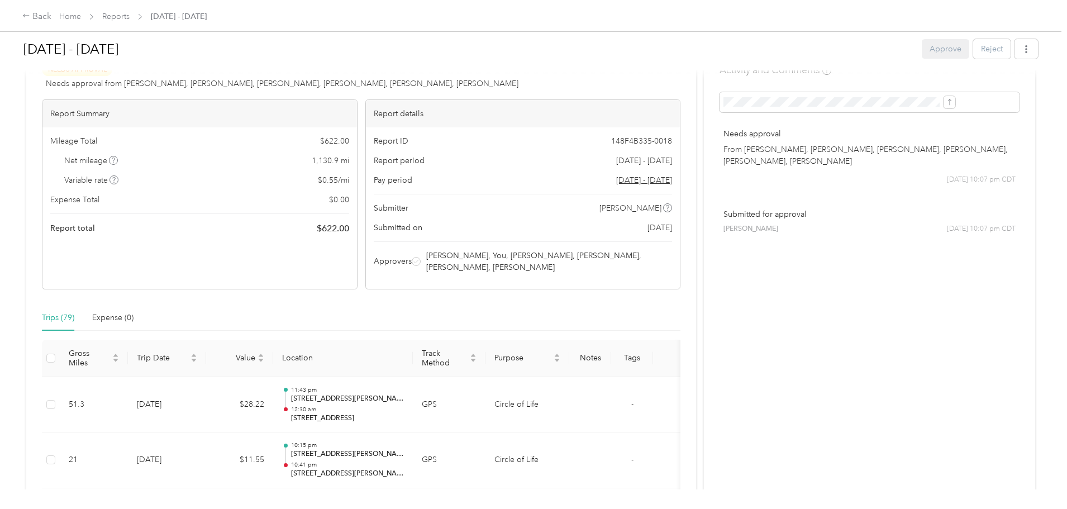
scroll to position [0, 0]
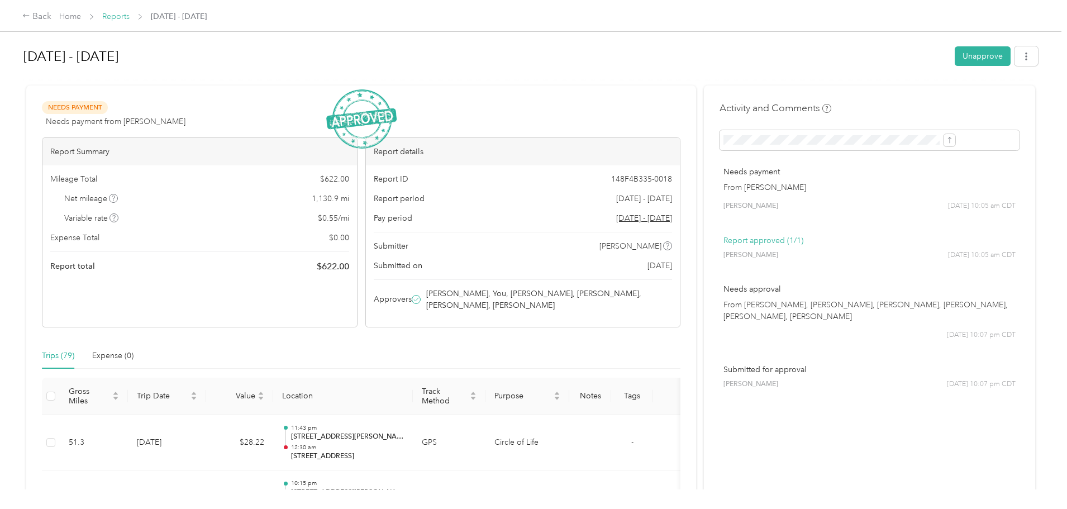
click at [130, 20] on link "Reports" at bounding box center [115, 16] width 27 height 9
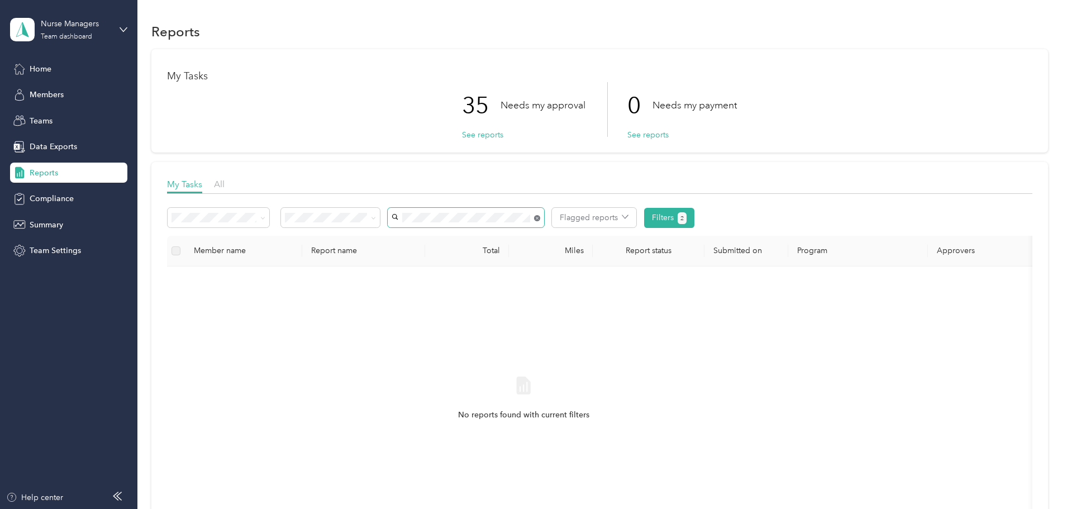
click at [540, 217] on icon at bounding box center [537, 218] width 6 height 6
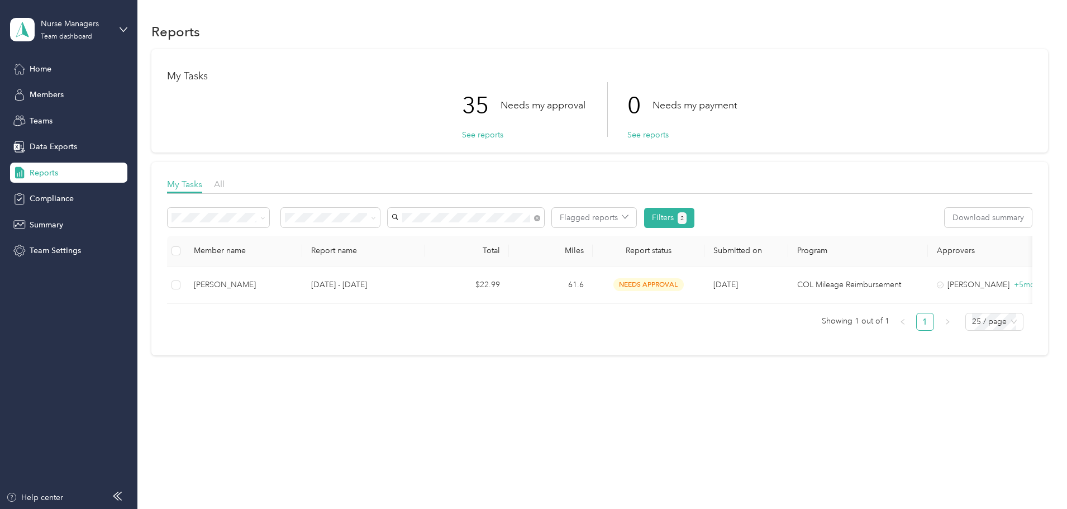
click at [497, 277] on span "Emily Tran" at bounding box center [502, 275] width 62 height 9
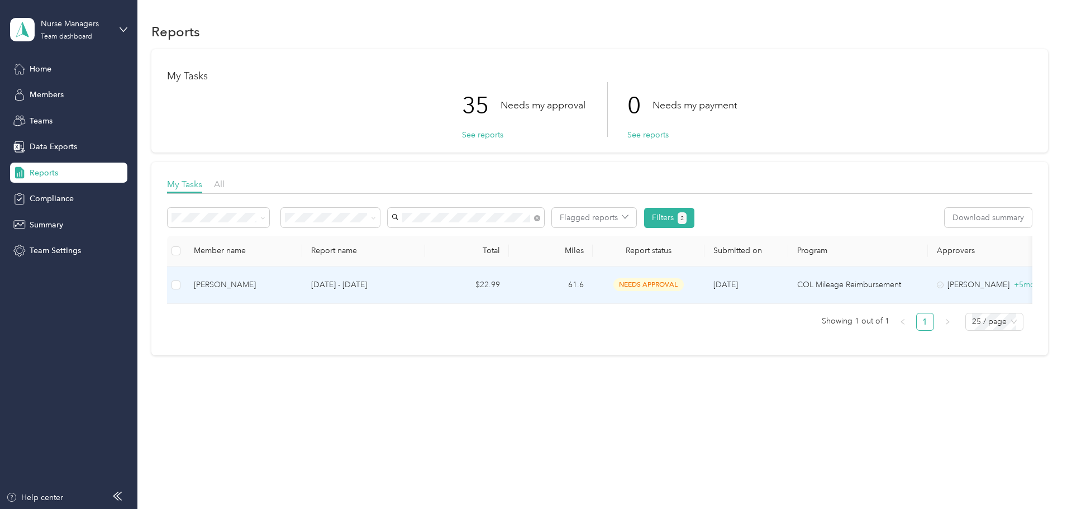
click at [425, 289] on td "[DATE] - [DATE]" at bounding box center [363, 284] width 123 height 37
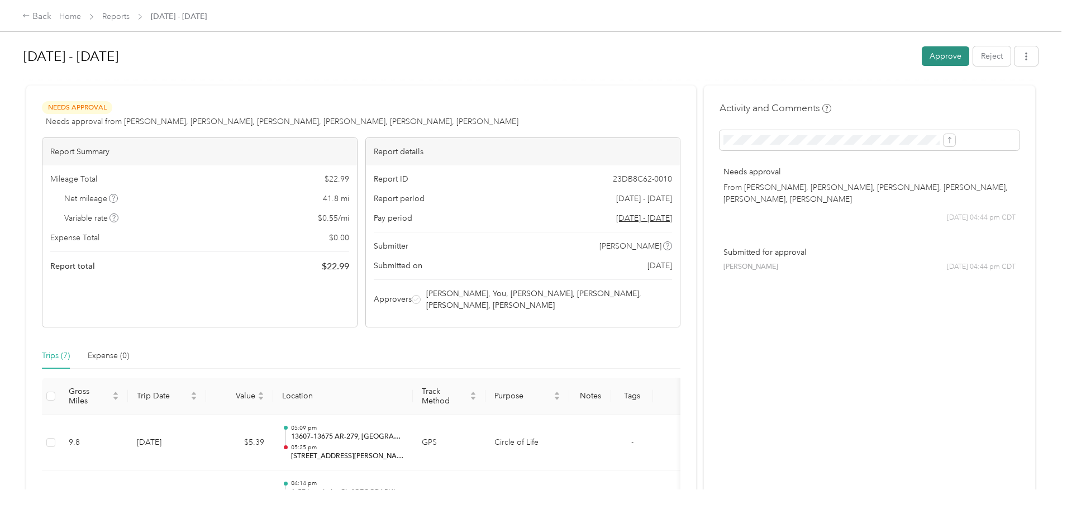
click at [921, 54] on button "Approve" at bounding box center [944, 56] width 47 height 20
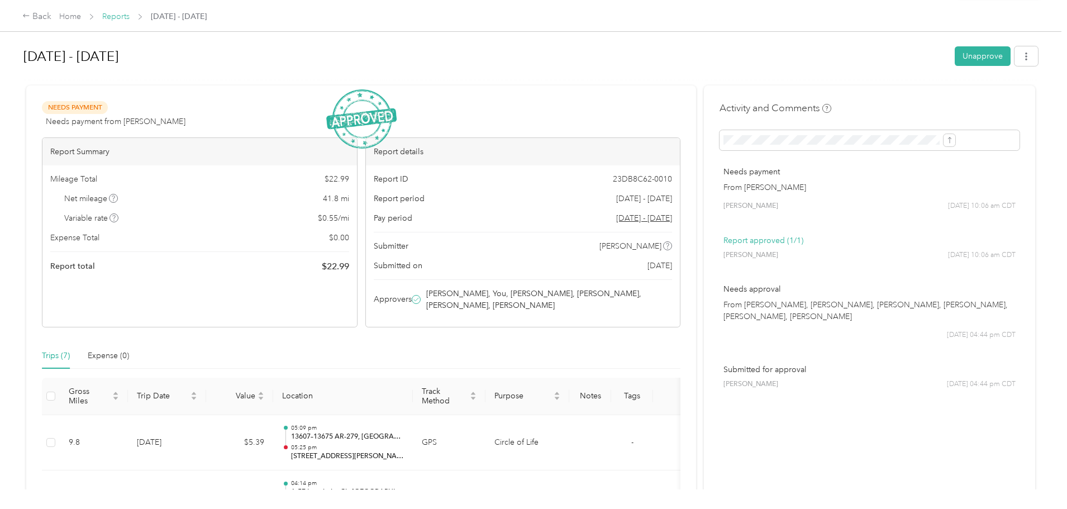
click at [130, 13] on link "Reports" at bounding box center [115, 16] width 27 height 9
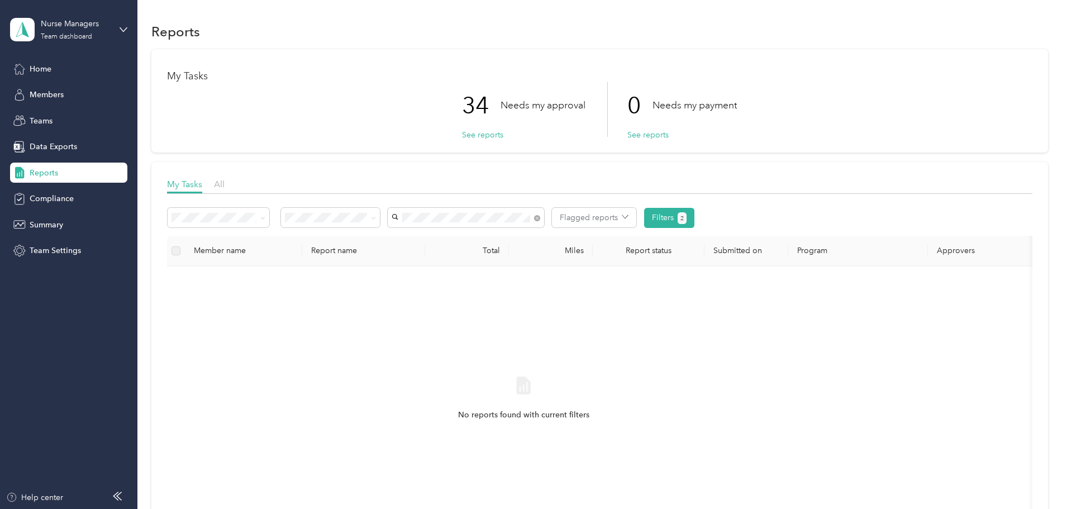
click at [495, 237] on span "Emily Tran" at bounding box center [501, 237] width 62 height 9
drag, startPoint x: 608, startPoint y: 218, endPoint x: 538, endPoint y: 208, distance: 70.6
click at [540, 218] on icon at bounding box center [537, 218] width 6 height 6
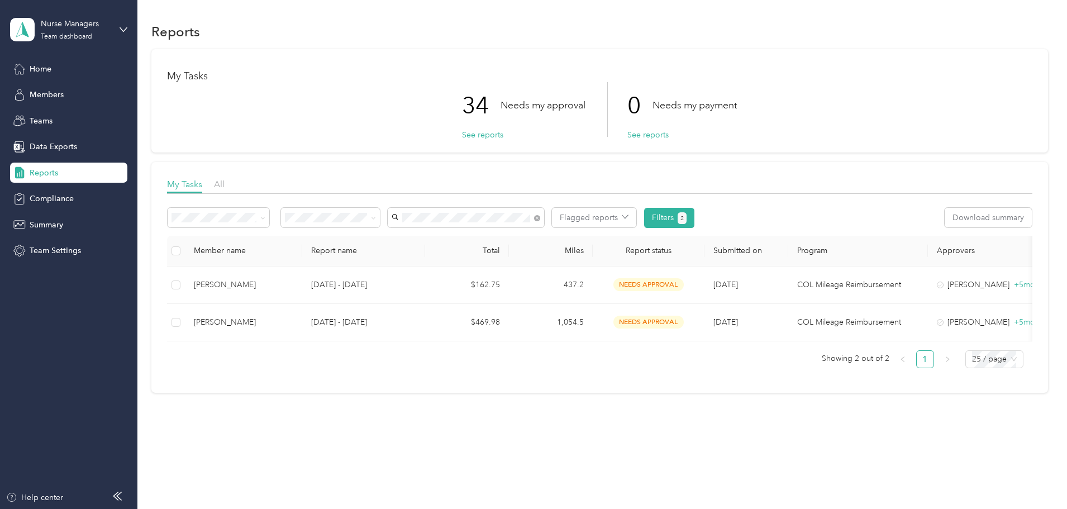
click at [495, 259] on div "Stacey Williams" at bounding box center [540, 258] width 141 height 12
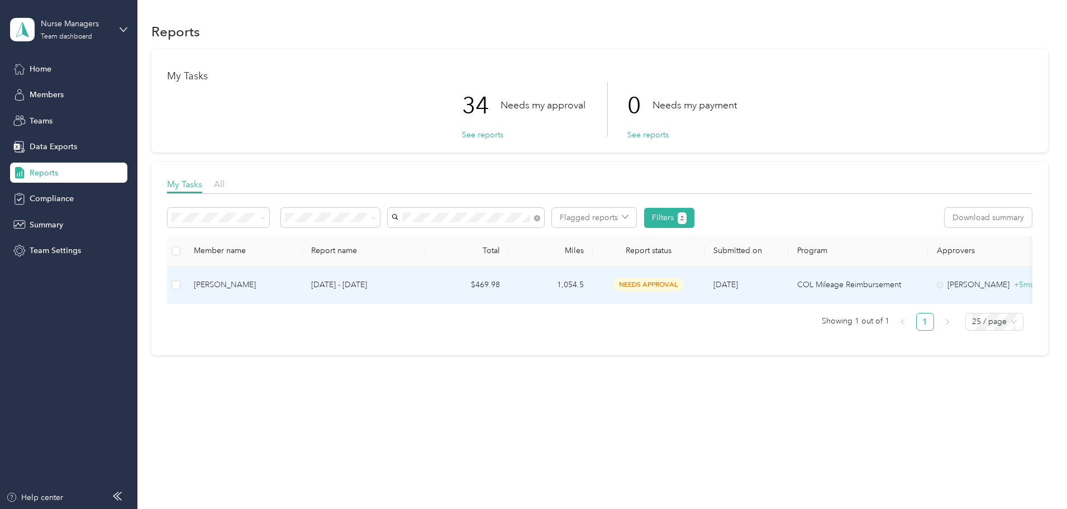
click at [509, 283] on td "$469.98" at bounding box center [467, 284] width 84 height 37
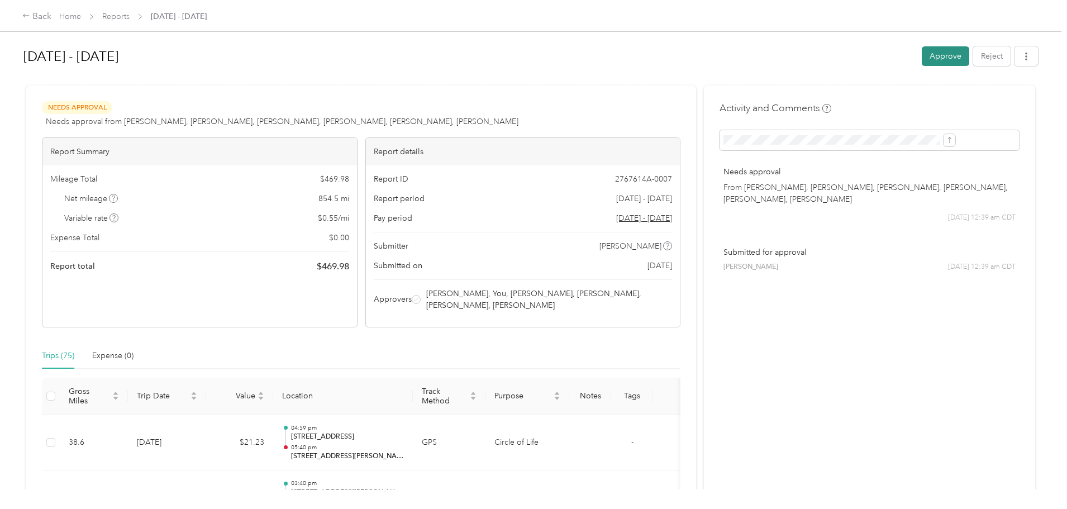
click at [921, 56] on button "Approve" at bounding box center [944, 56] width 47 height 20
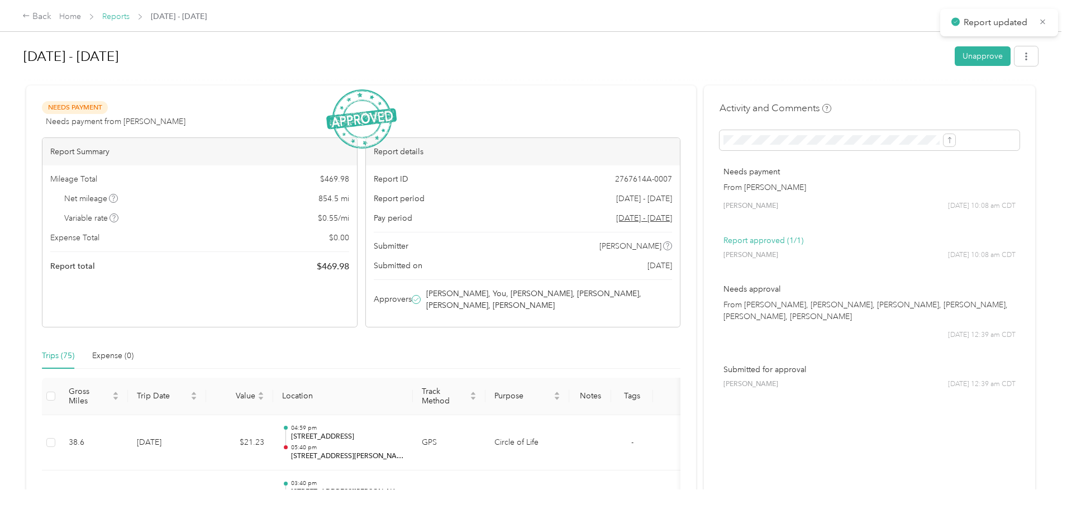
click at [130, 21] on link "Reports" at bounding box center [115, 16] width 27 height 9
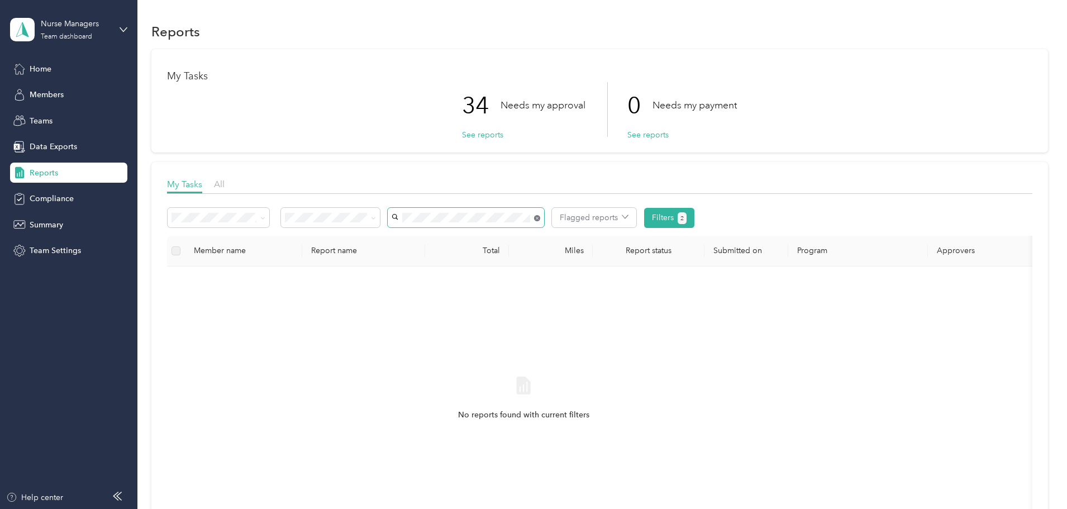
click at [540, 218] on icon at bounding box center [537, 218] width 6 height 6
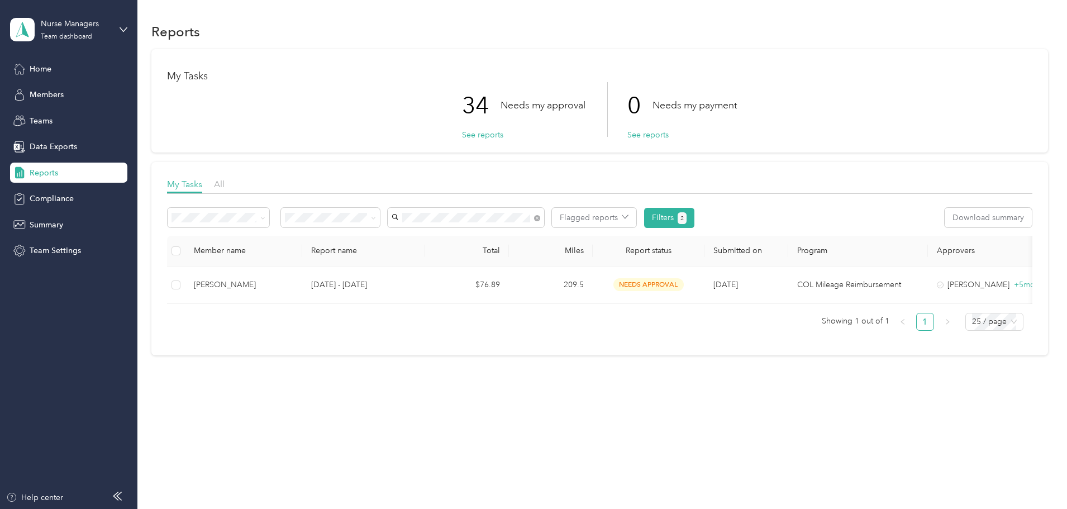
click at [501, 236] on span "[PERSON_NAME]" at bounding box center [502, 237] width 62 height 9
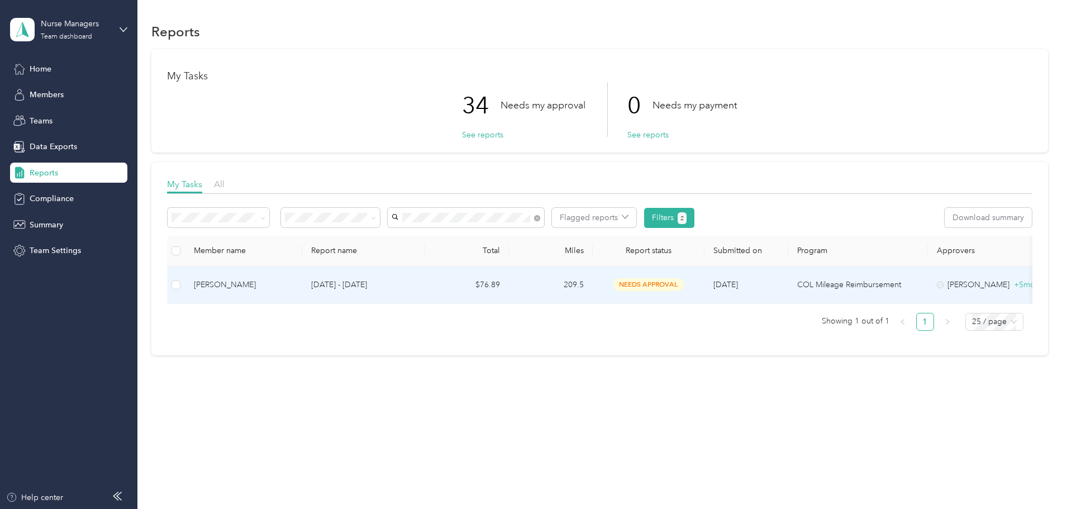
click at [416, 281] on p "[DATE] - [DATE]" at bounding box center [363, 285] width 105 height 12
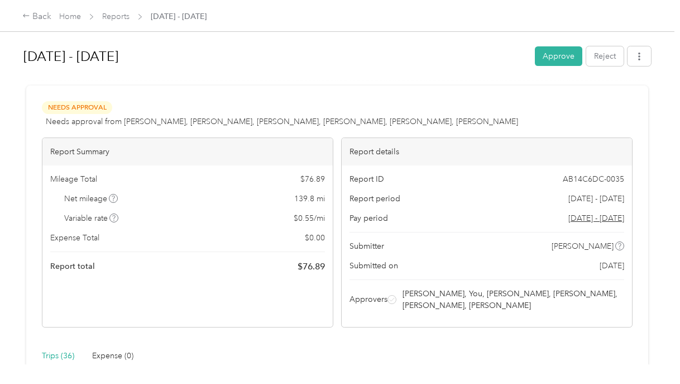
click at [109, 11] on span "Reports" at bounding box center [115, 17] width 27 height 12
click at [113, 15] on link "Reports" at bounding box center [115, 16] width 27 height 9
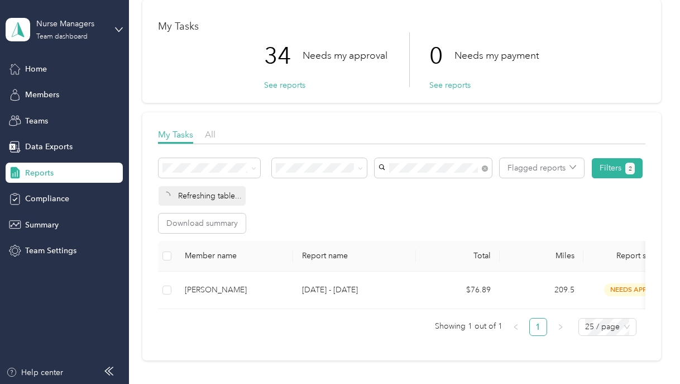
scroll to position [112, 0]
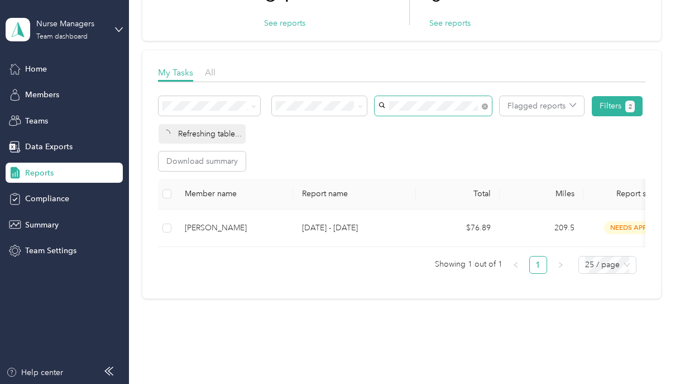
click at [487, 110] on span at bounding box center [485, 105] width 6 height 9
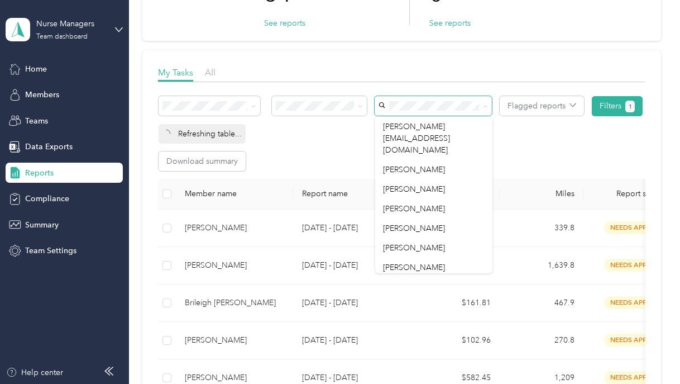
click at [299, 140] on div "Flagged reports Filters 1 Refreshing table..." at bounding box center [402, 119] width 486 height 47
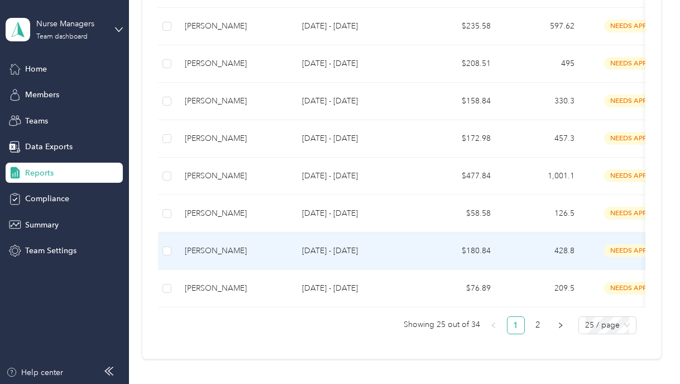
scroll to position [1005, 0]
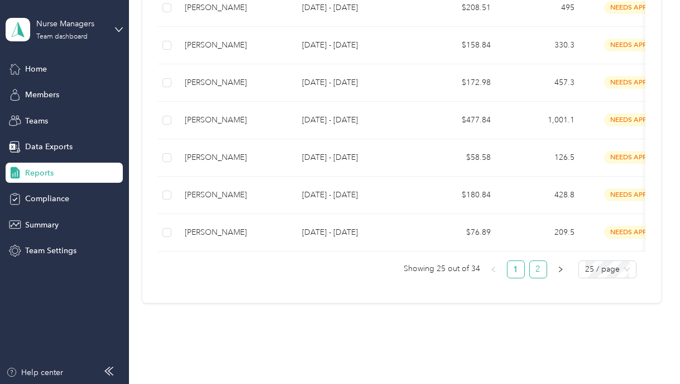
click at [532, 277] on link "2" at bounding box center [538, 269] width 17 height 17
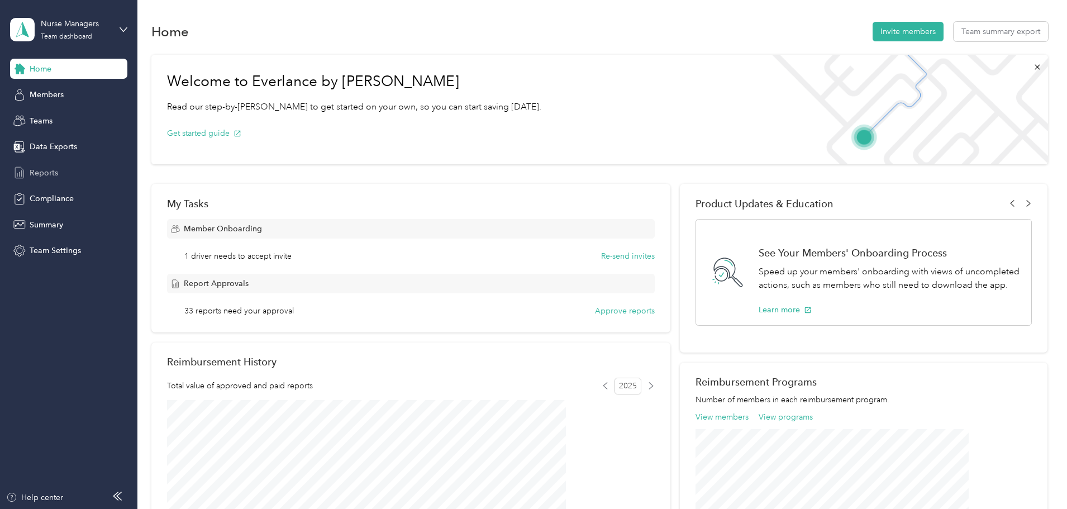
click at [42, 168] on span "Reports" at bounding box center [44, 173] width 28 height 12
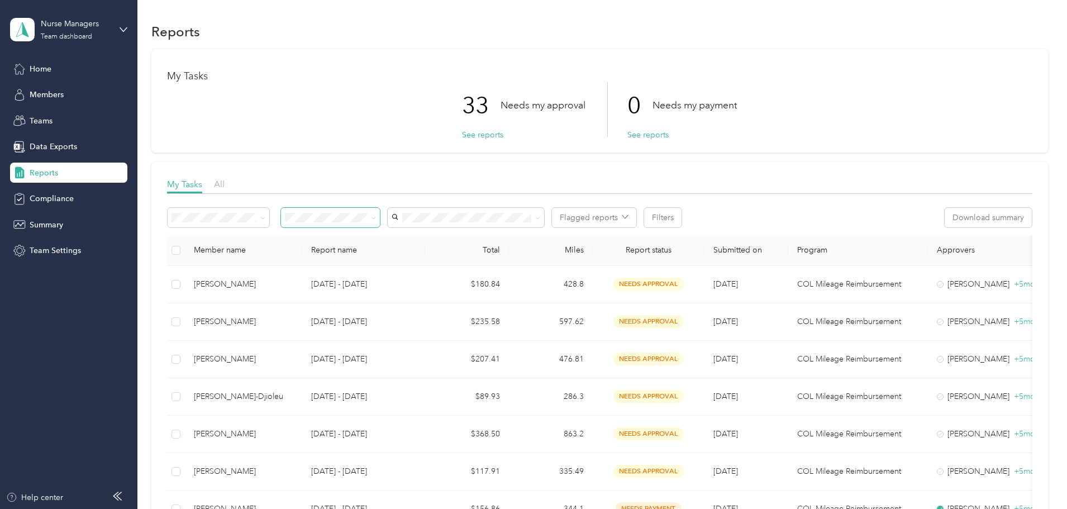
click at [376, 216] on icon at bounding box center [373, 218] width 5 height 5
click at [410, 253] on span "Needs my approval" at bounding box center [398, 254] width 70 height 9
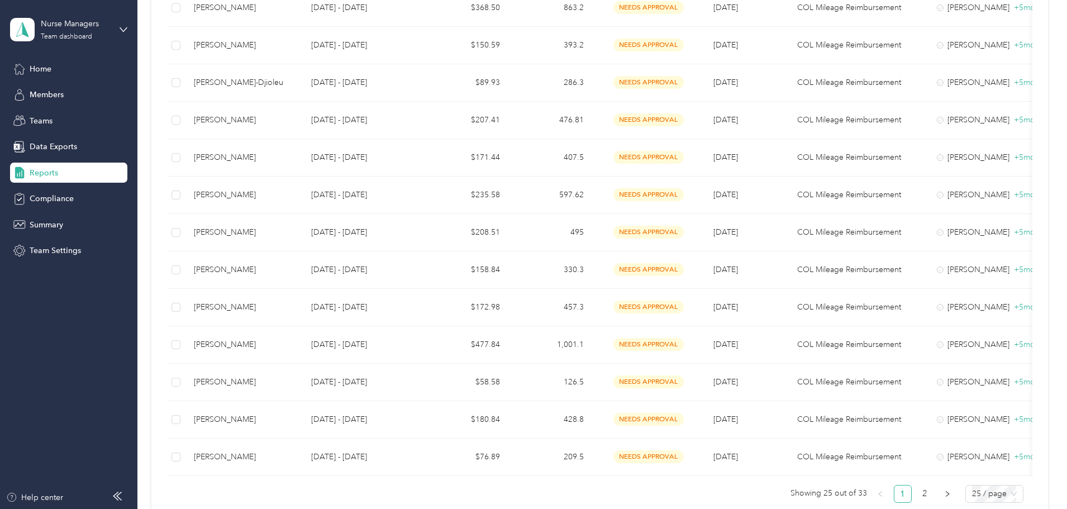
scroll to position [782, 0]
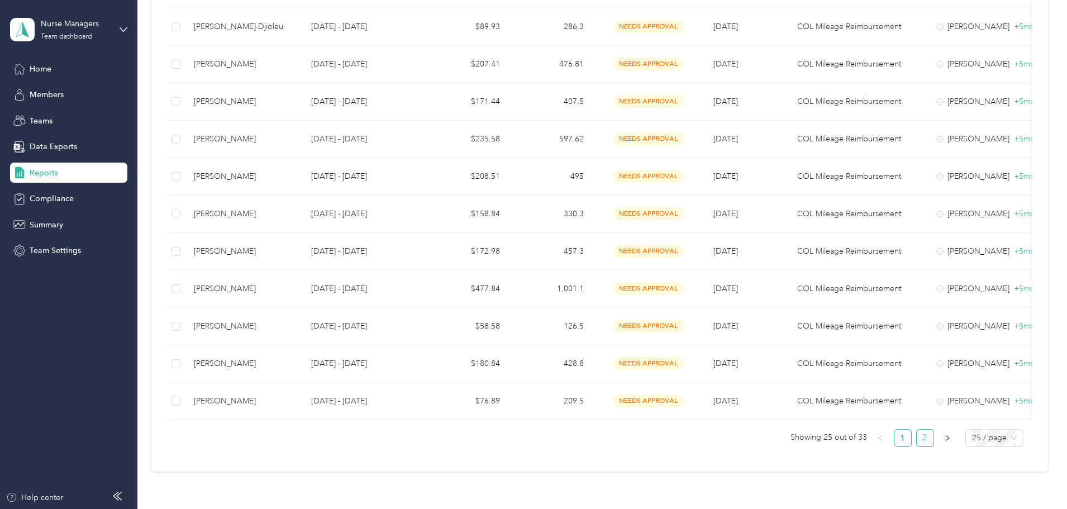
click at [916, 446] on link "2" at bounding box center [924, 437] width 17 height 17
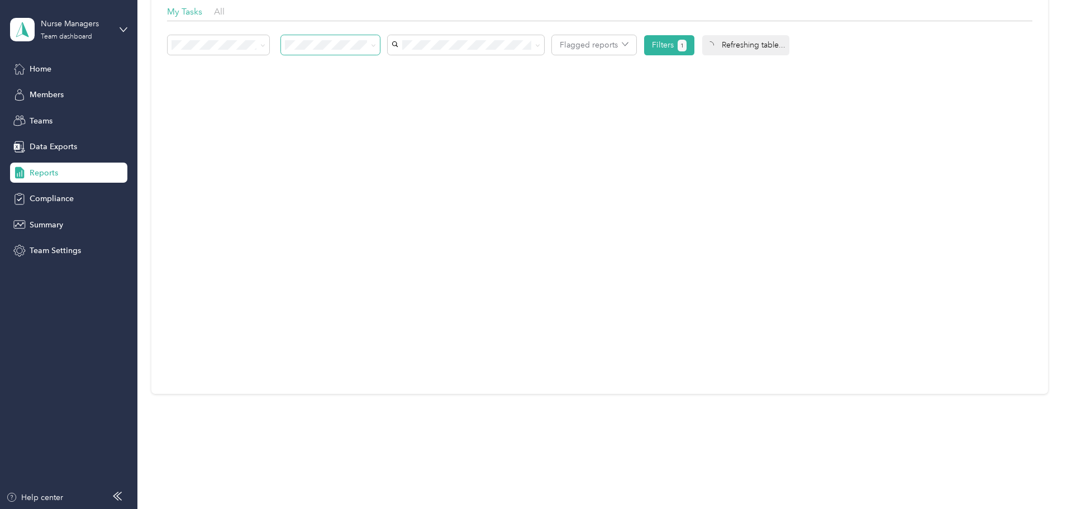
scroll to position [181, 0]
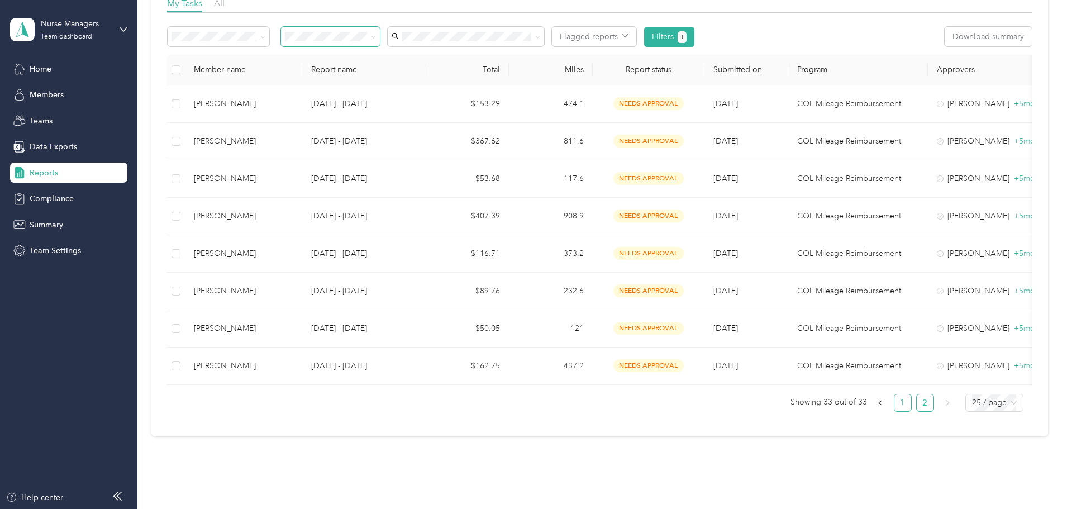
click at [894, 411] on link "1" at bounding box center [902, 402] width 17 height 17
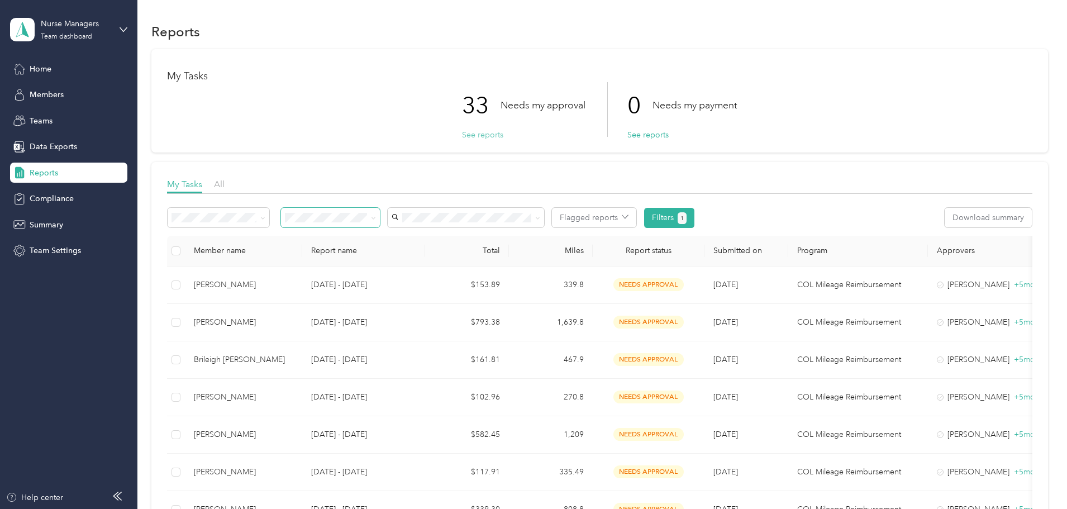
click at [483, 135] on button "See reports" at bounding box center [482, 135] width 41 height 12
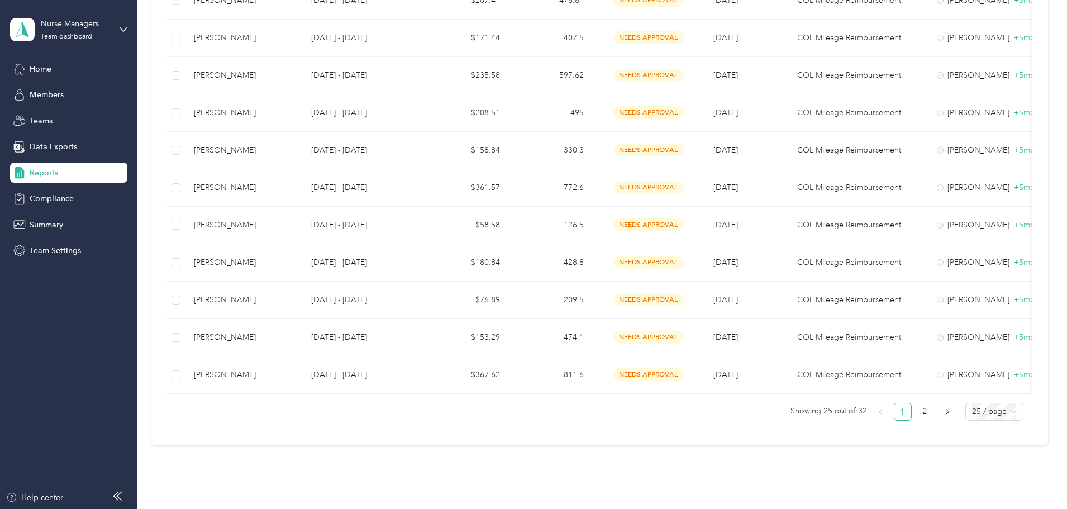
scroll to position [838, 0]
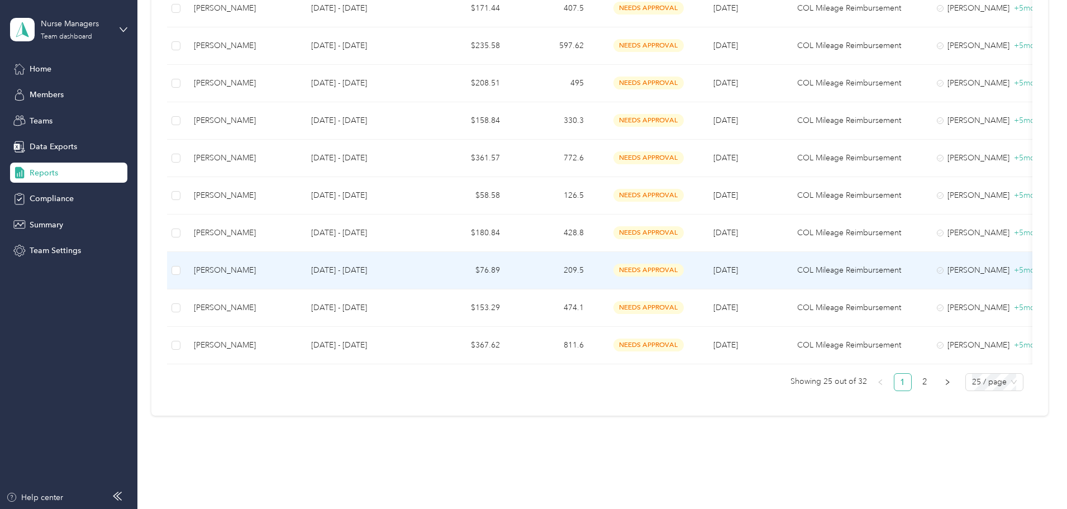
click at [509, 266] on td "$76.89" at bounding box center [467, 270] width 84 height 37
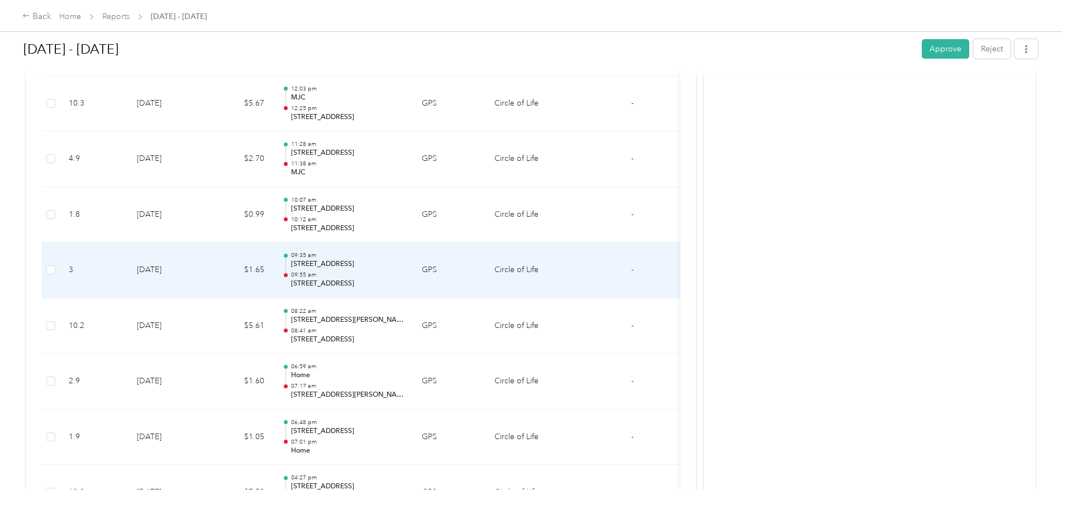
scroll to position [1228, 0]
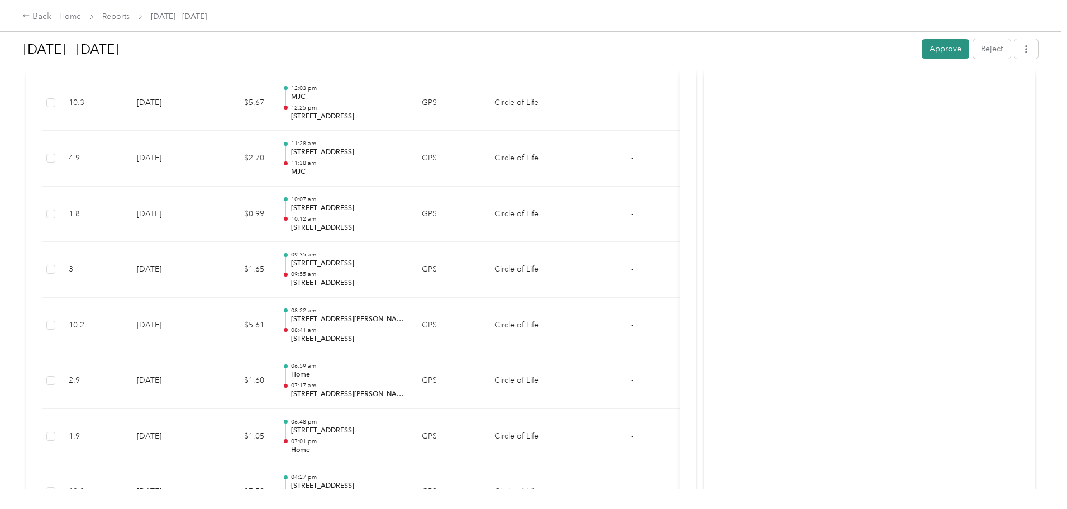
click at [921, 47] on button "Approve" at bounding box center [944, 49] width 47 height 20
click at [130, 14] on link "Reports" at bounding box center [115, 16] width 27 height 9
